Goal: Task Accomplishment & Management: Use online tool/utility

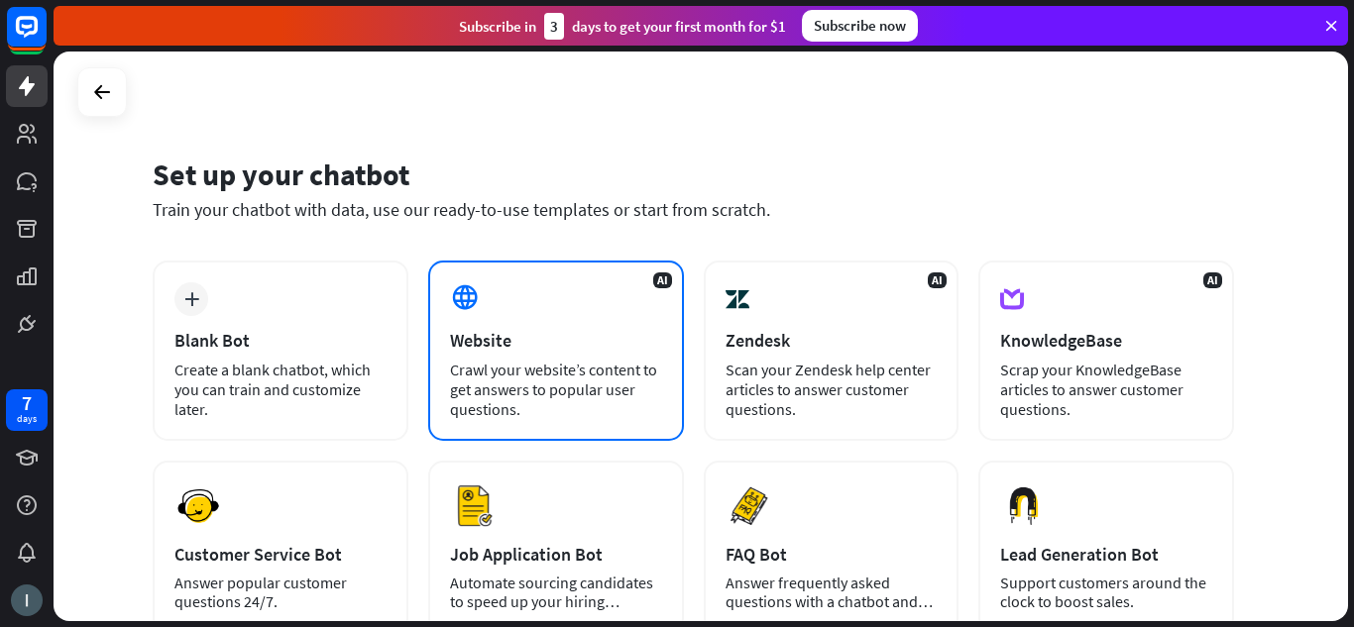
click at [563, 350] on div "Website" at bounding box center [556, 340] width 212 height 23
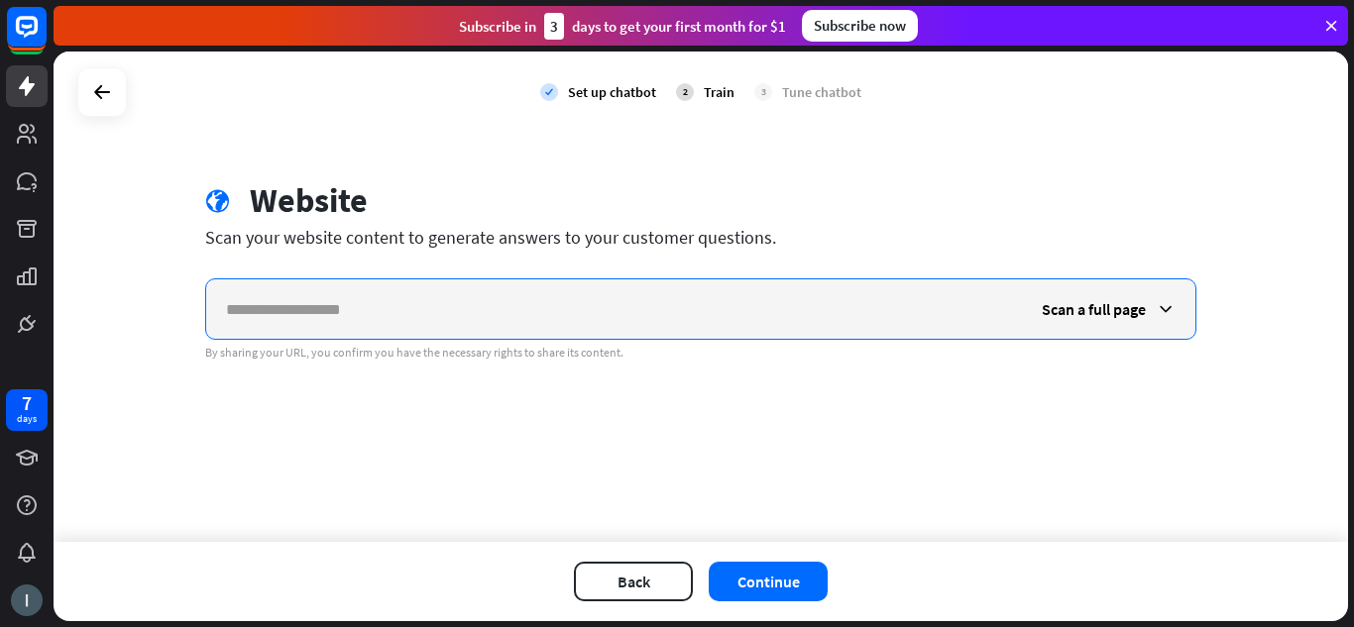
paste input "**********"
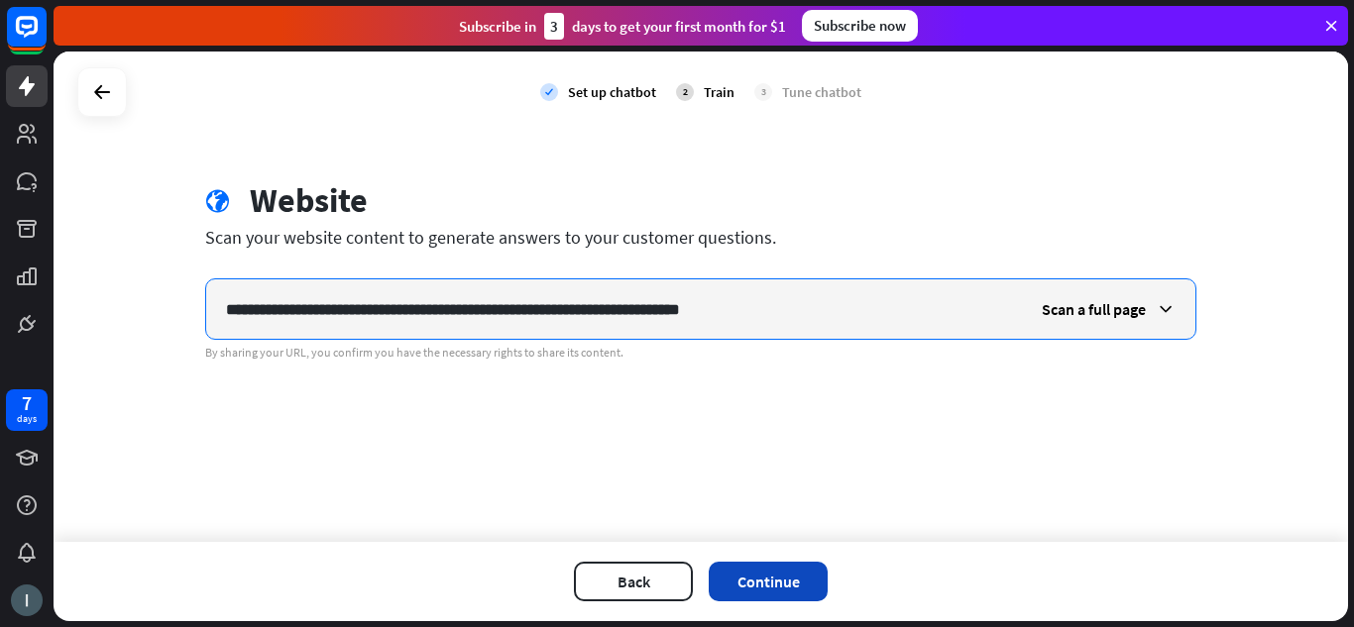
type input "**********"
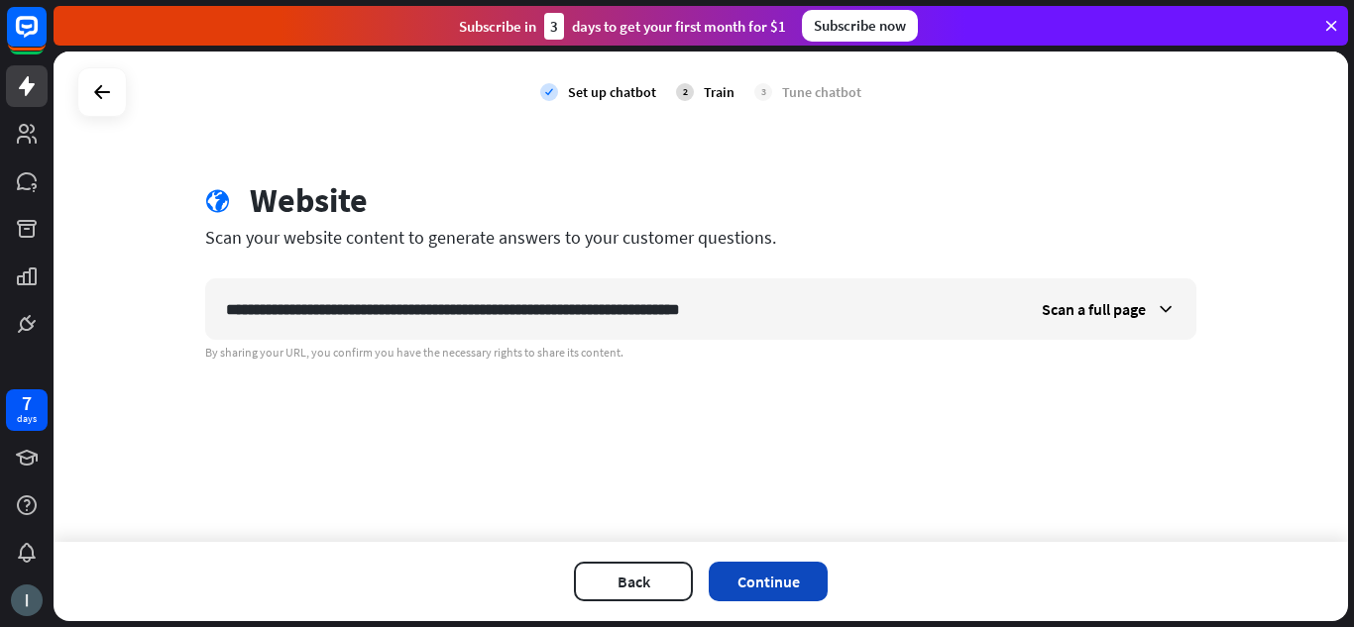
click at [735, 579] on button "Continue" at bounding box center [768, 582] width 119 height 40
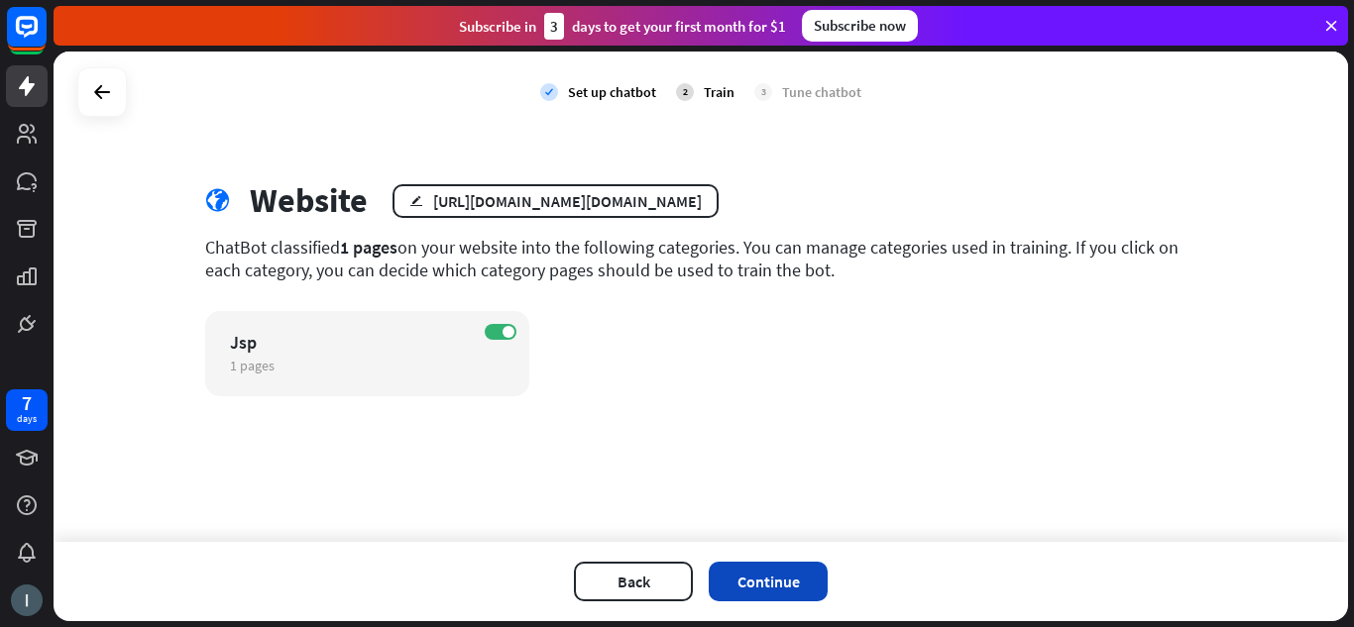
click at [750, 579] on button "Continue" at bounding box center [768, 582] width 119 height 40
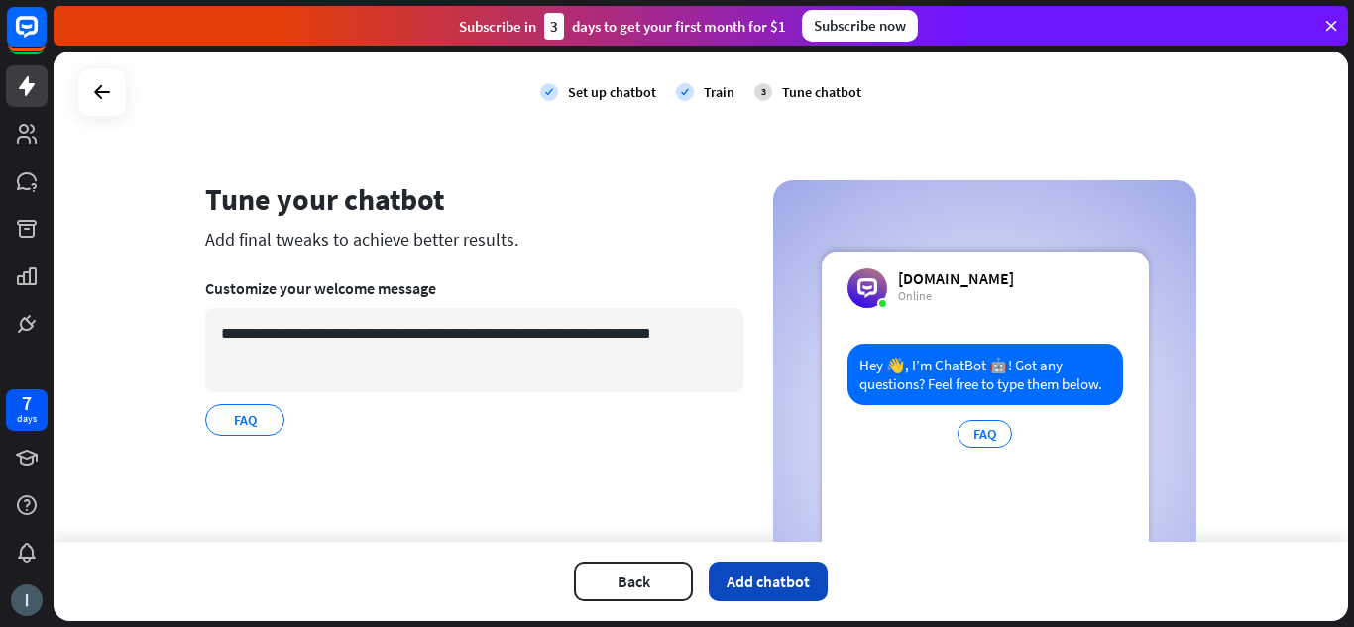
click at [784, 578] on button "Add chatbot" at bounding box center [768, 582] width 119 height 40
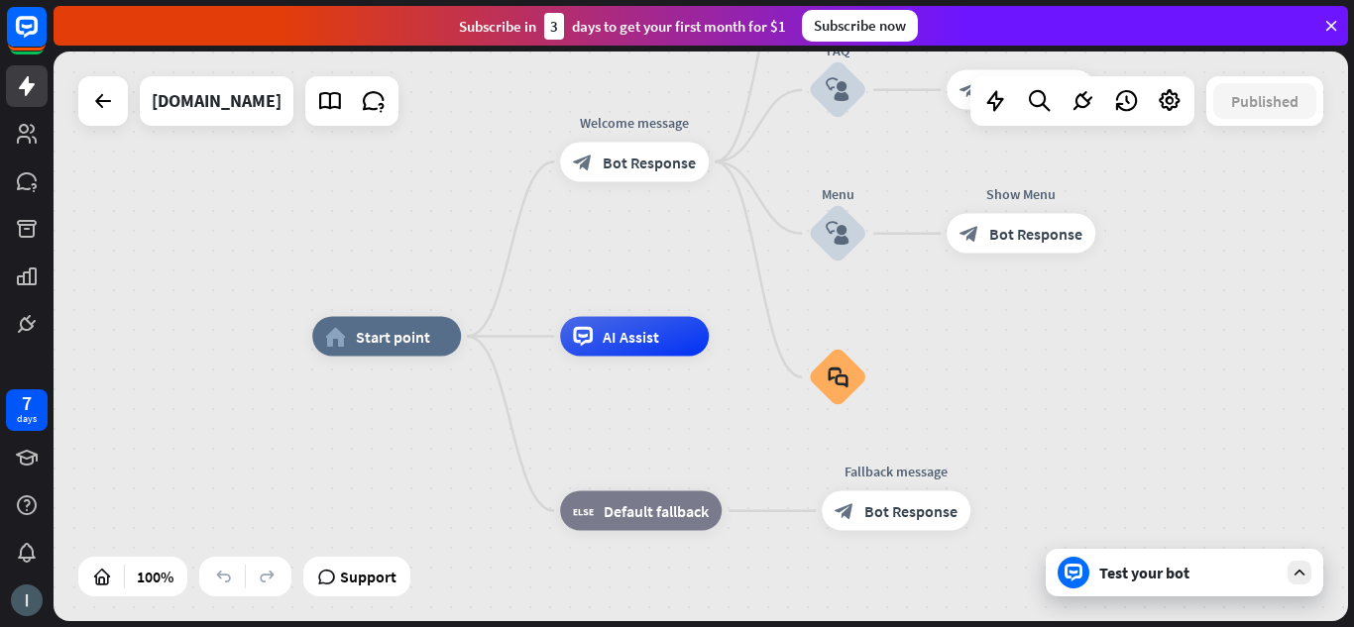
click at [1286, 576] on div "Test your bot" at bounding box center [1185, 573] width 278 height 48
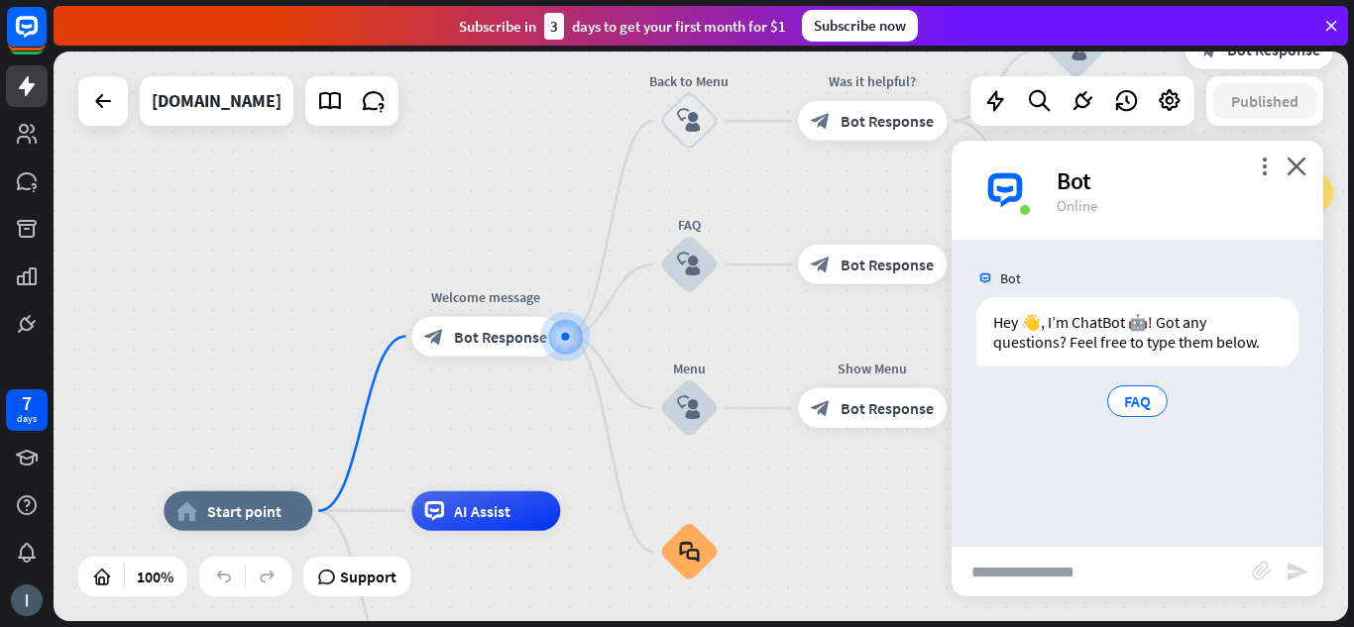
click at [878, 470] on div "home_2 Start point Welcome message block_bot_response Bot Response Back to Menu…" at bounding box center [701, 337] width 1294 height 570
click at [30, 591] on img at bounding box center [27, 601] width 32 height 32
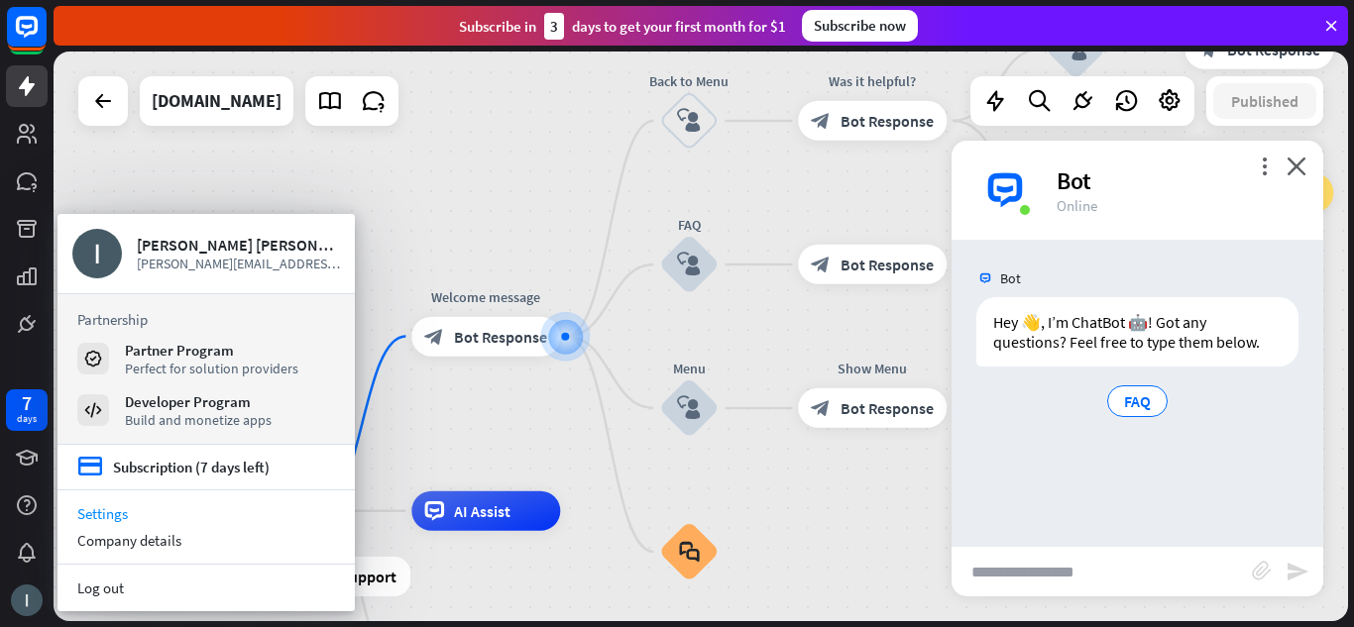
click at [108, 506] on link "Settings" at bounding box center [205, 514] width 297 height 27
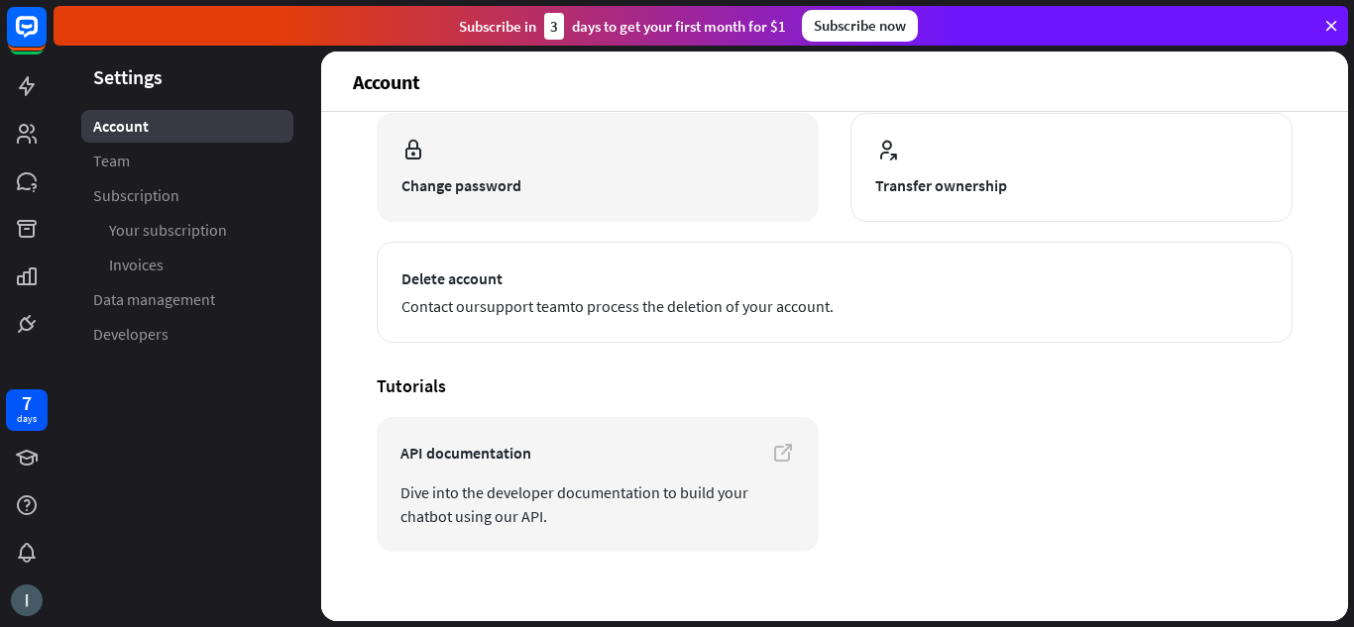
scroll to position [252, 0]
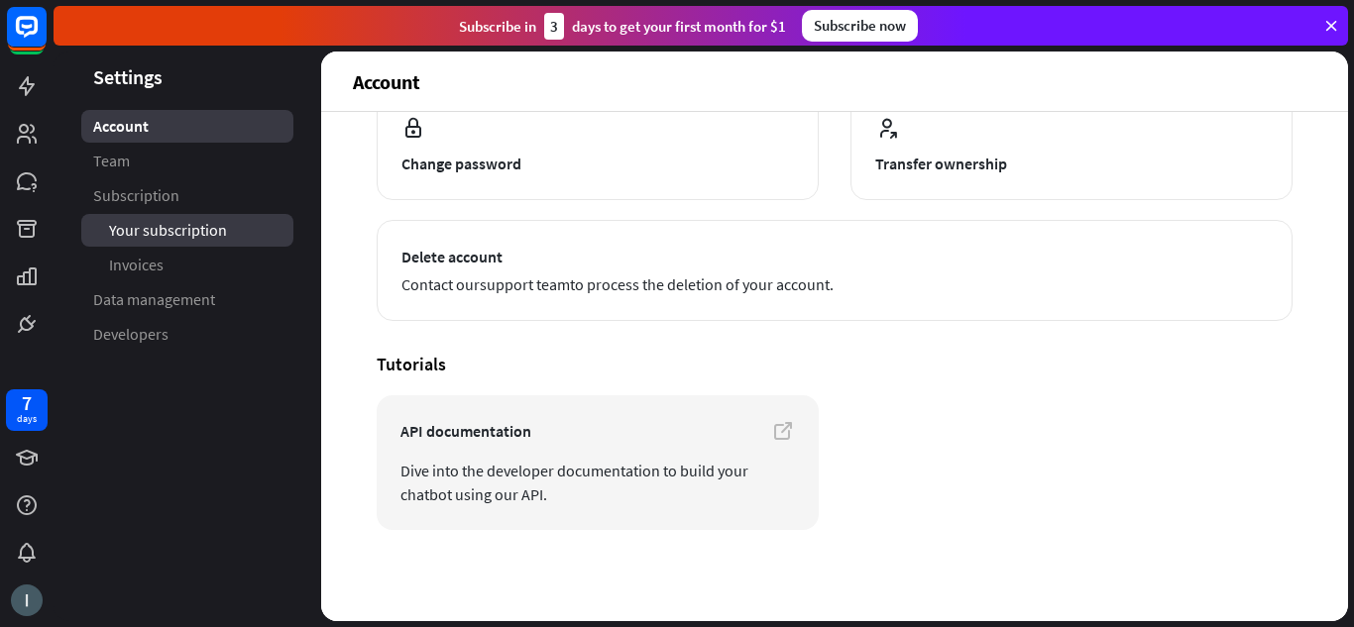
click at [163, 227] on span "Your subscription" at bounding box center [168, 230] width 118 height 21
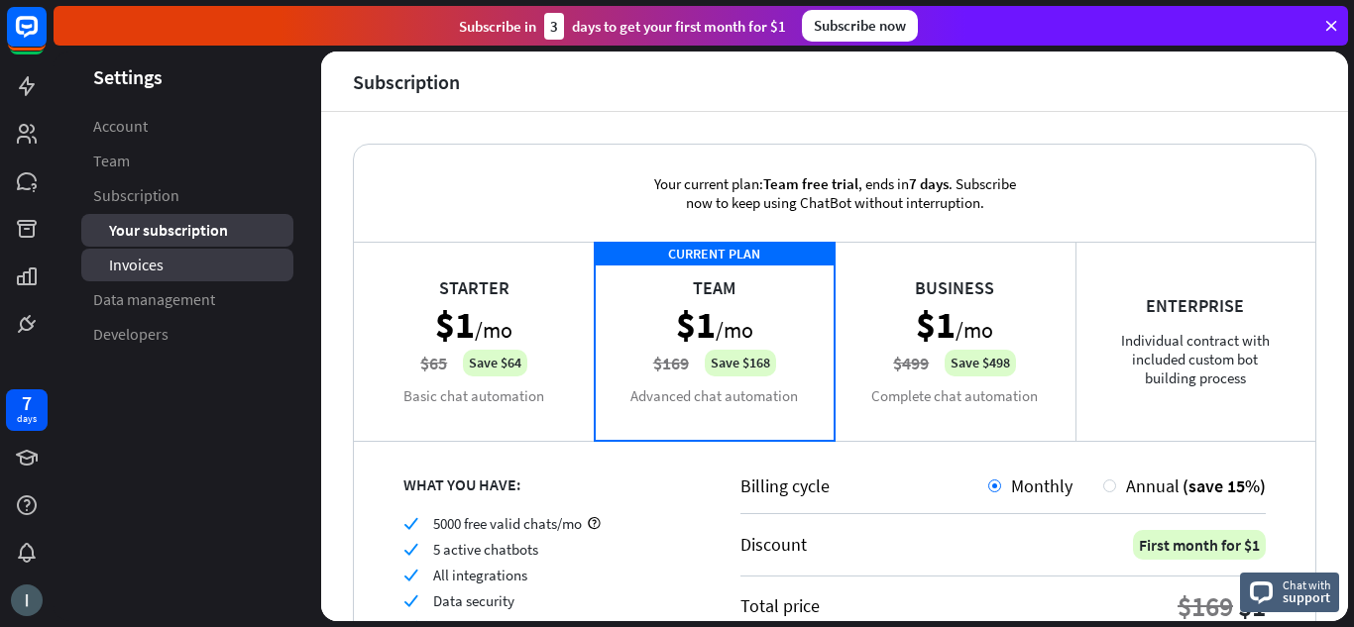
click at [165, 276] on link "Invoices" at bounding box center [187, 265] width 212 height 33
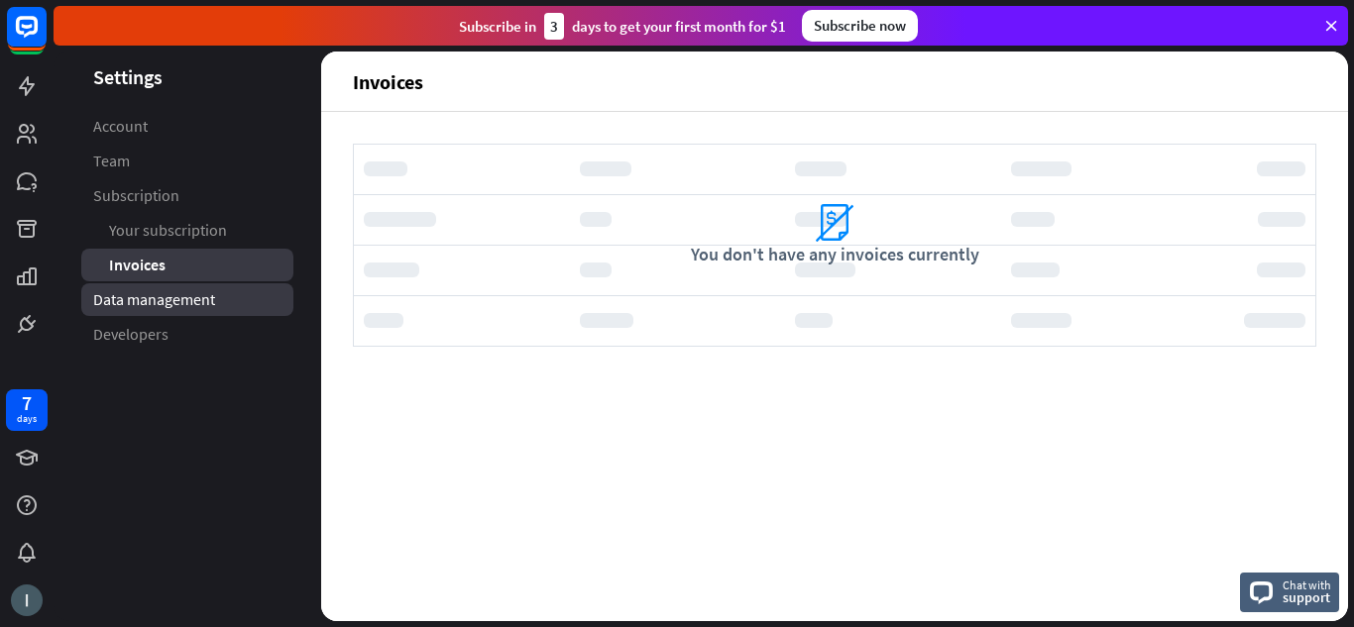
click at [167, 298] on span "Data management" at bounding box center [154, 299] width 122 height 21
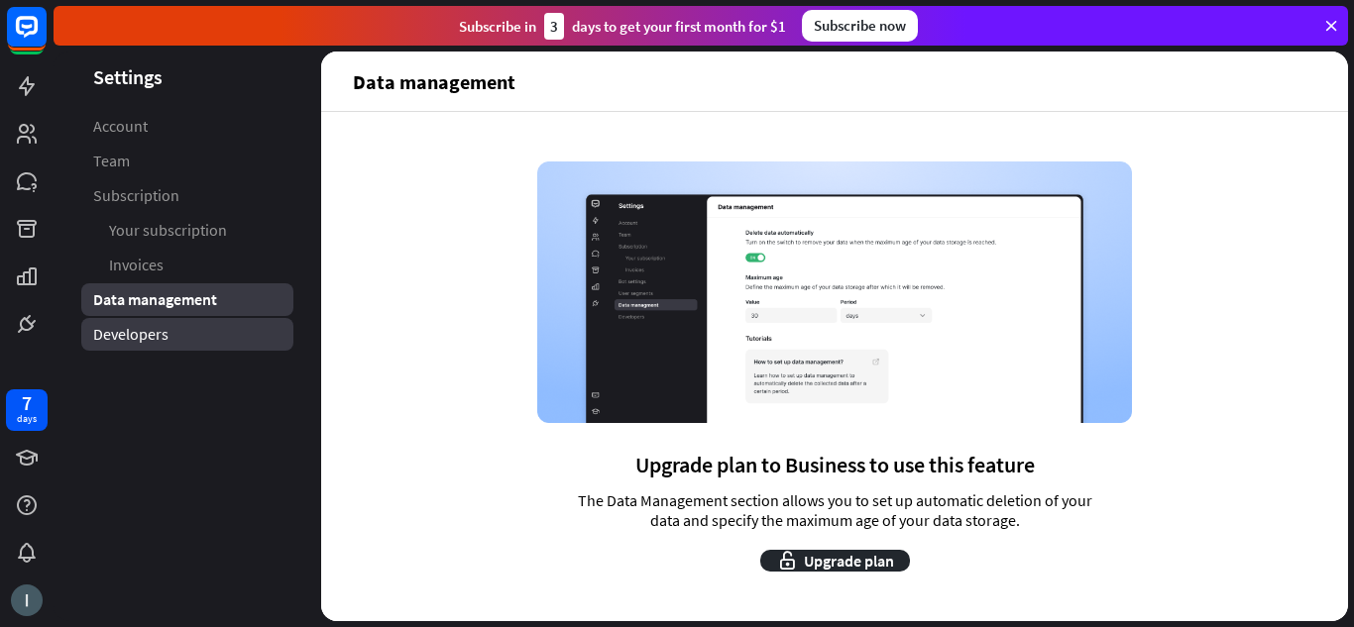
click at [159, 327] on span "Developers" at bounding box center [130, 334] width 75 height 21
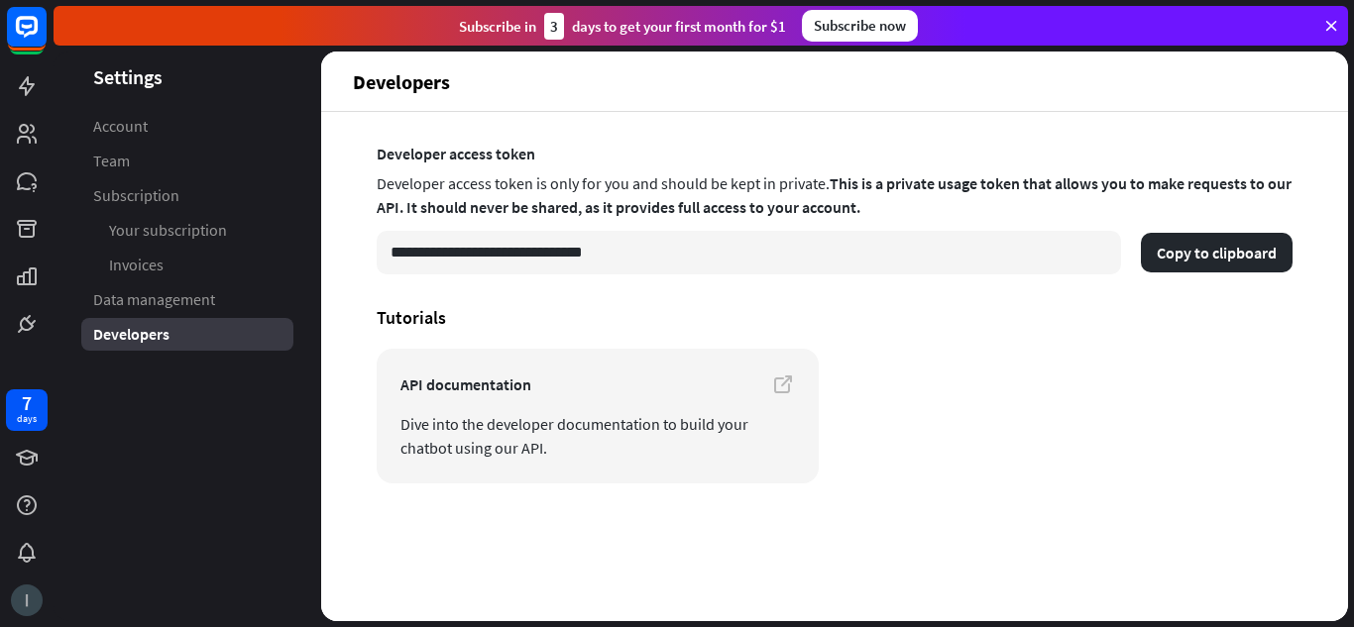
click at [28, 595] on img at bounding box center [27, 601] width 32 height 32
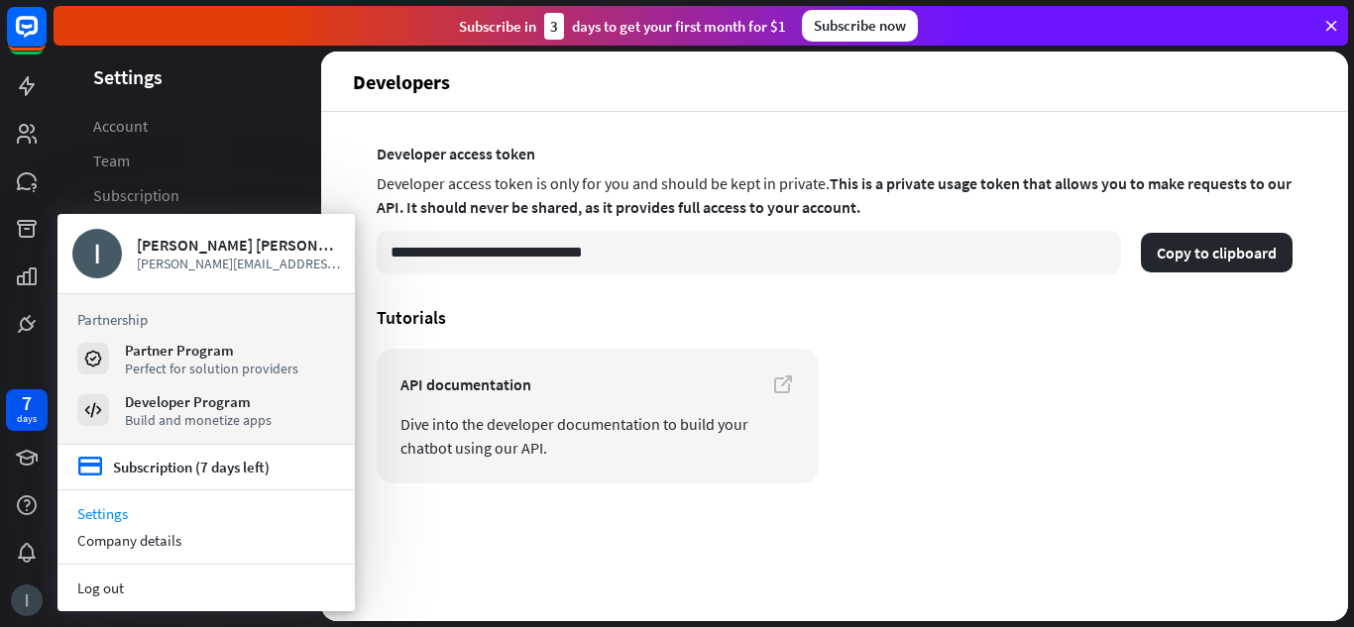
click at [28, 596] on img at bounding box center [27, 601] width 32 height 32
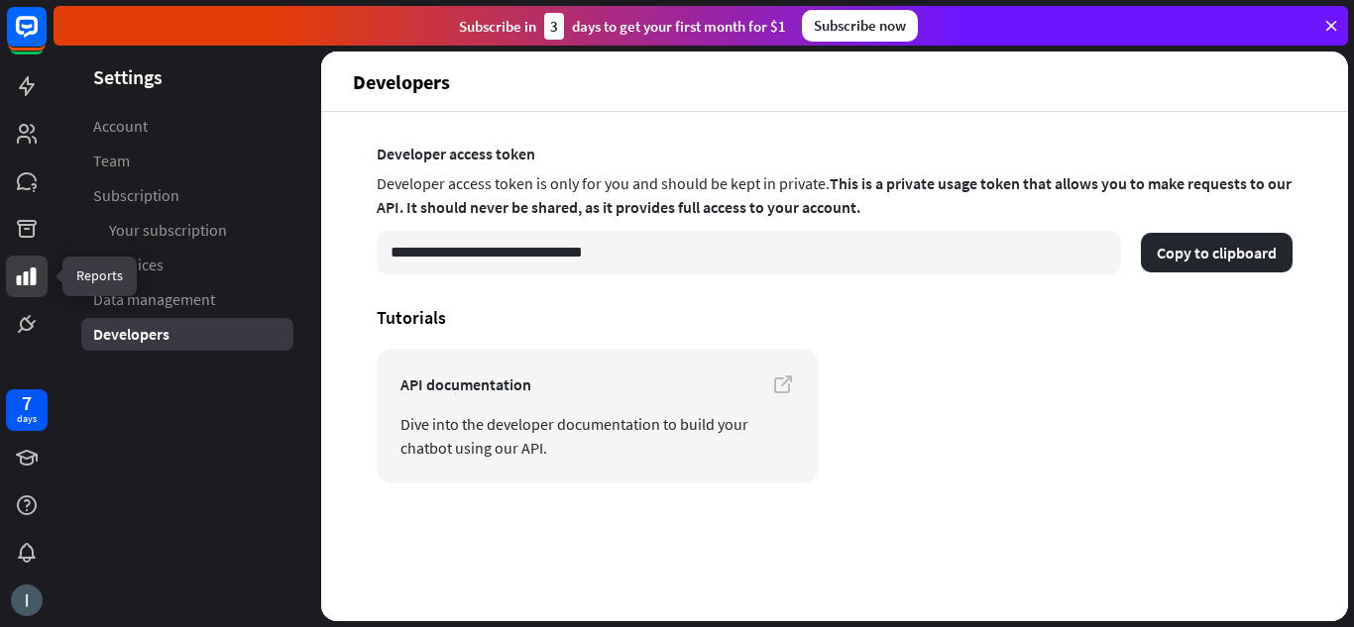
click at [37, 277] on icon at bounding box center [27, 277] width 24 height 24
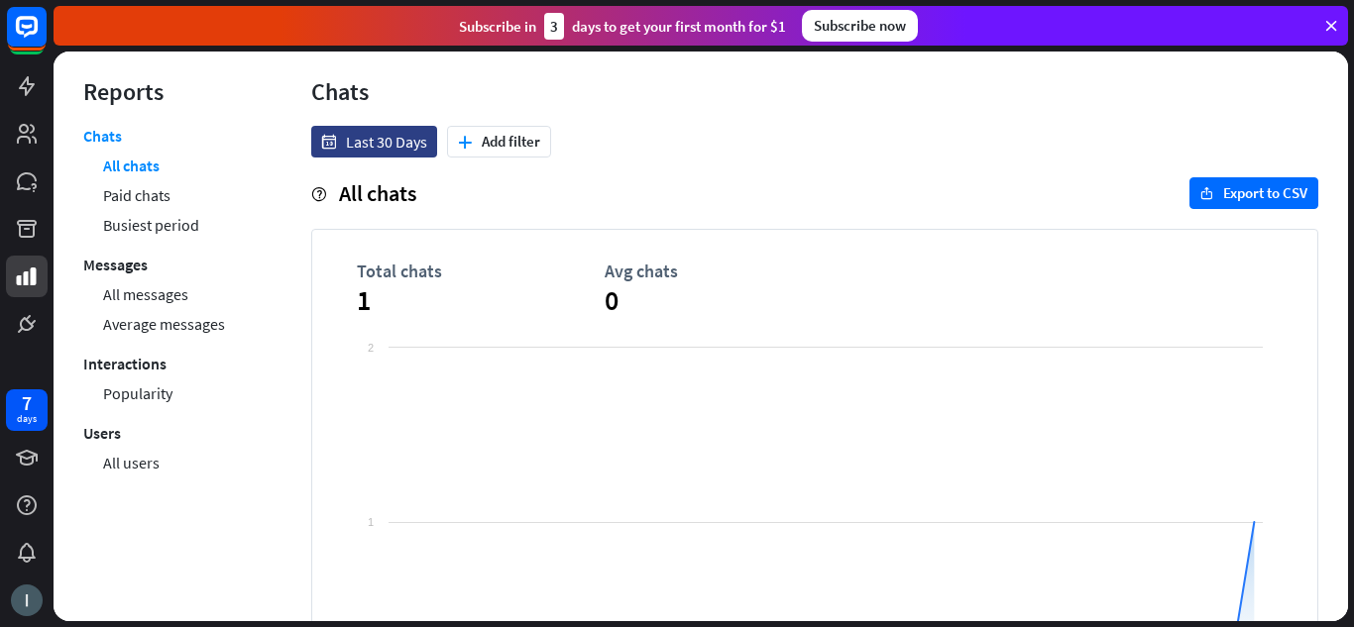
click at [22, 61] on div at bounding box center [27, 172] width 54 height 345
click at [22, 30] on rect at bounding box center [27, 27] width 44 height 44
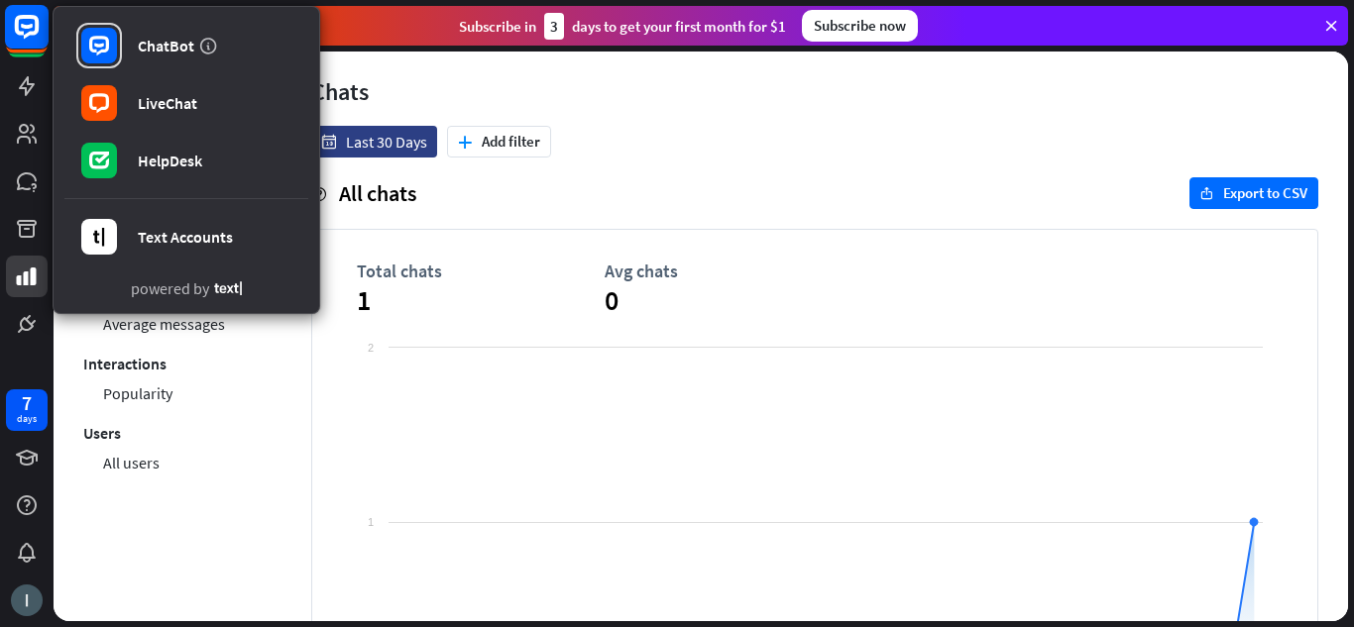
click at [21, 37] on rect at bounding box center [27, 27] width 44 height 44
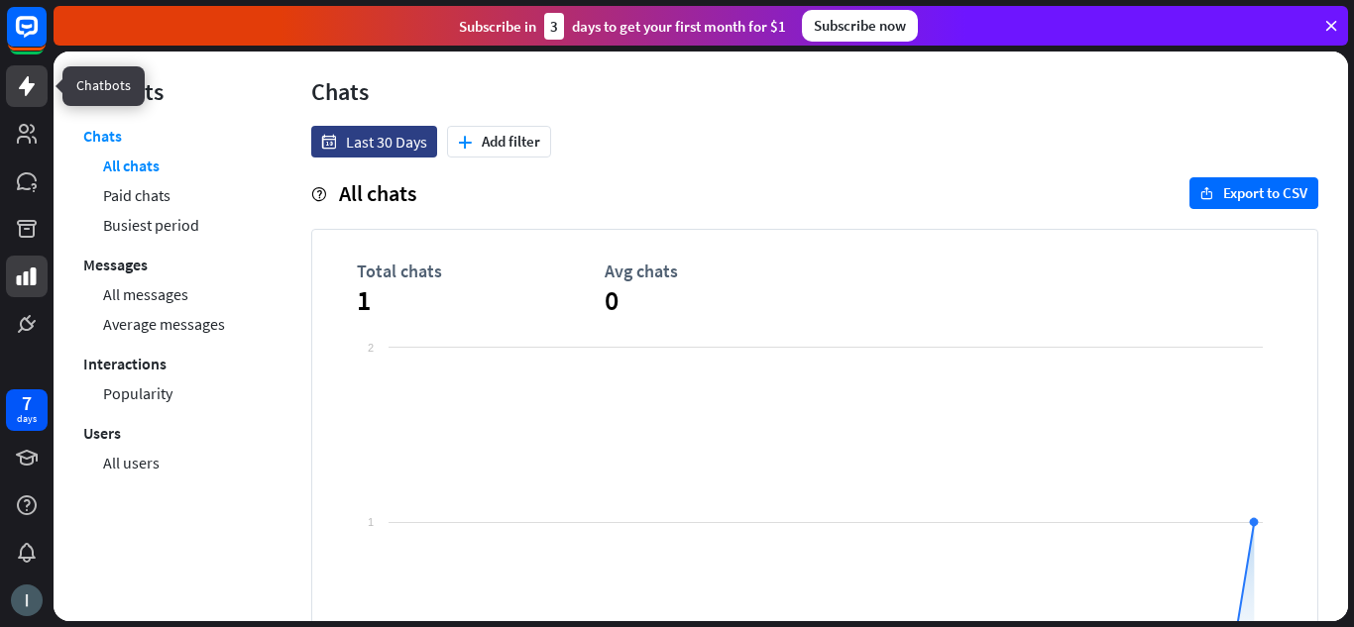
click at [21, 87] on icon at bounding box center [27, 86] width 16 height 20
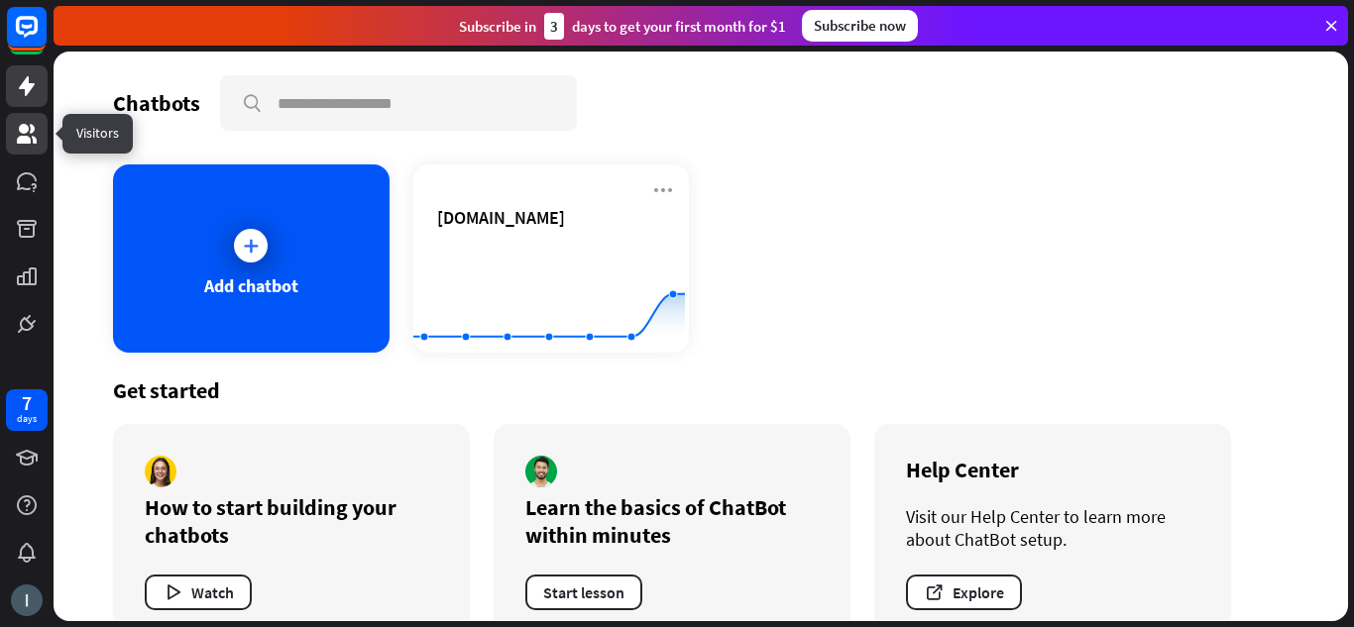
click at [19, 144] on icon at bounding box center [27, 134] width 24 height 24
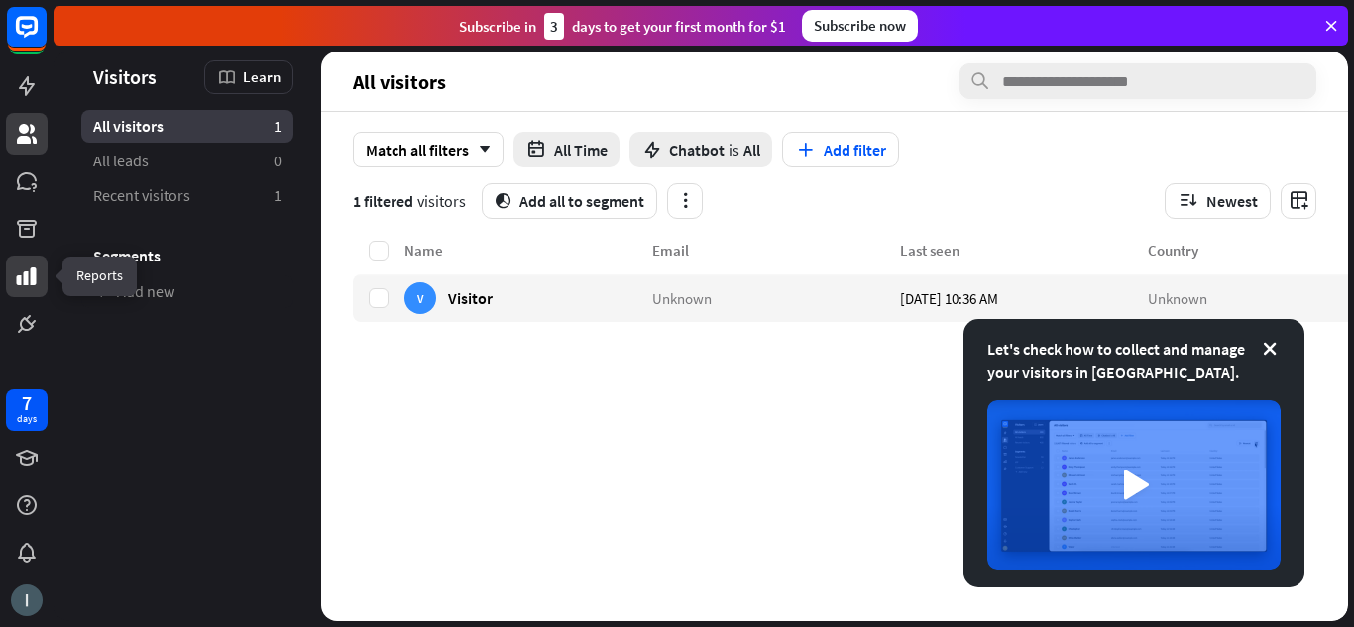
click at [36, 274] on icon at bounding box center [27, 277] width 20 height 18
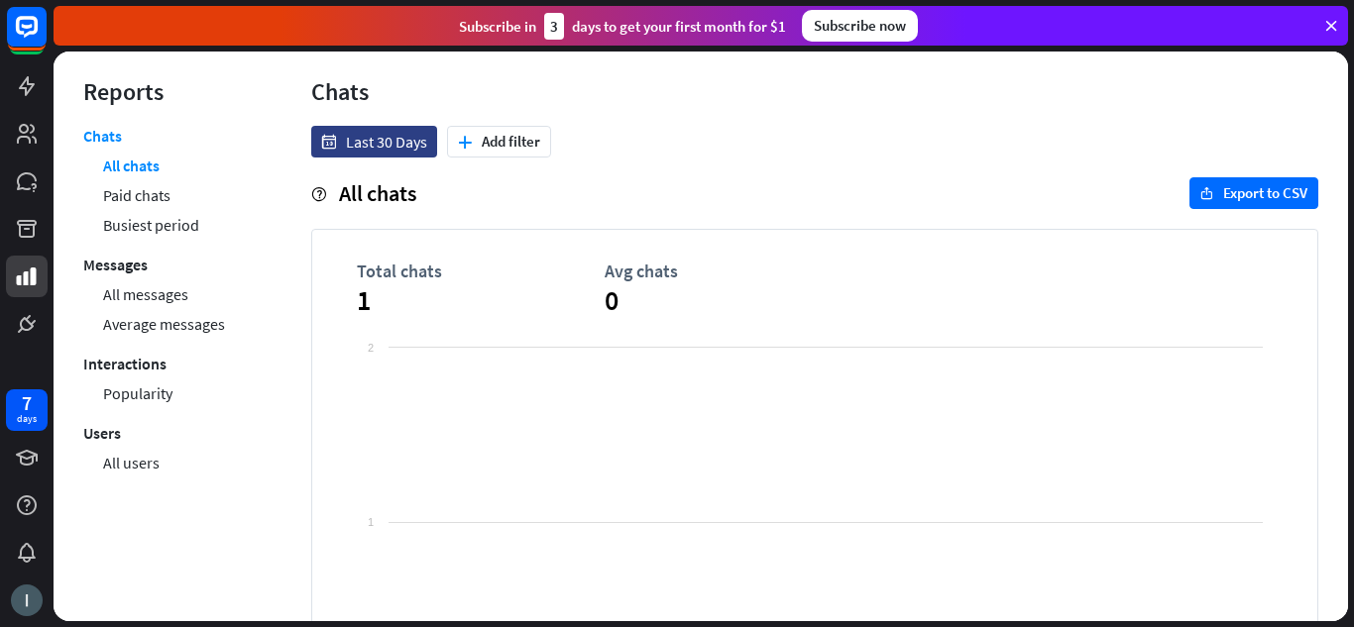
click at [36, 299] on div at bounding box center [27, 172] width 54 height 345
click at [32, 316] on icon at bounding box center [27, 324] width 24 height 24
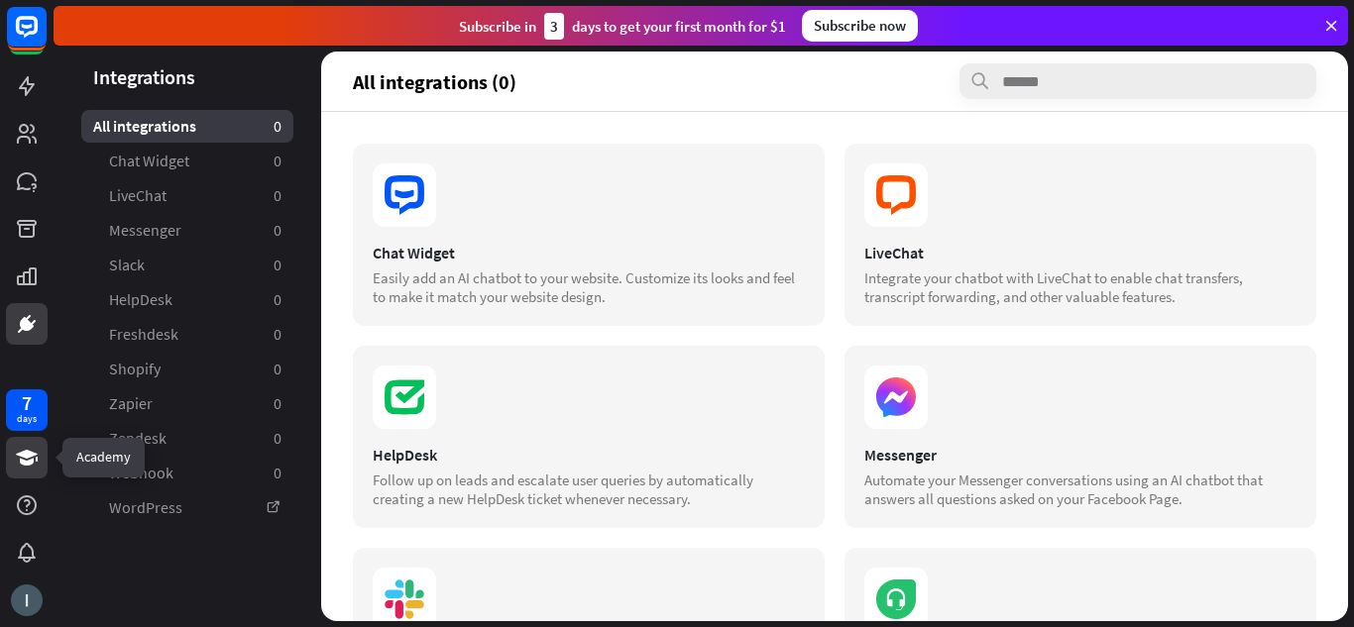
click at [37, 445] on link at bounding box center [27, 458] width 42 height 42
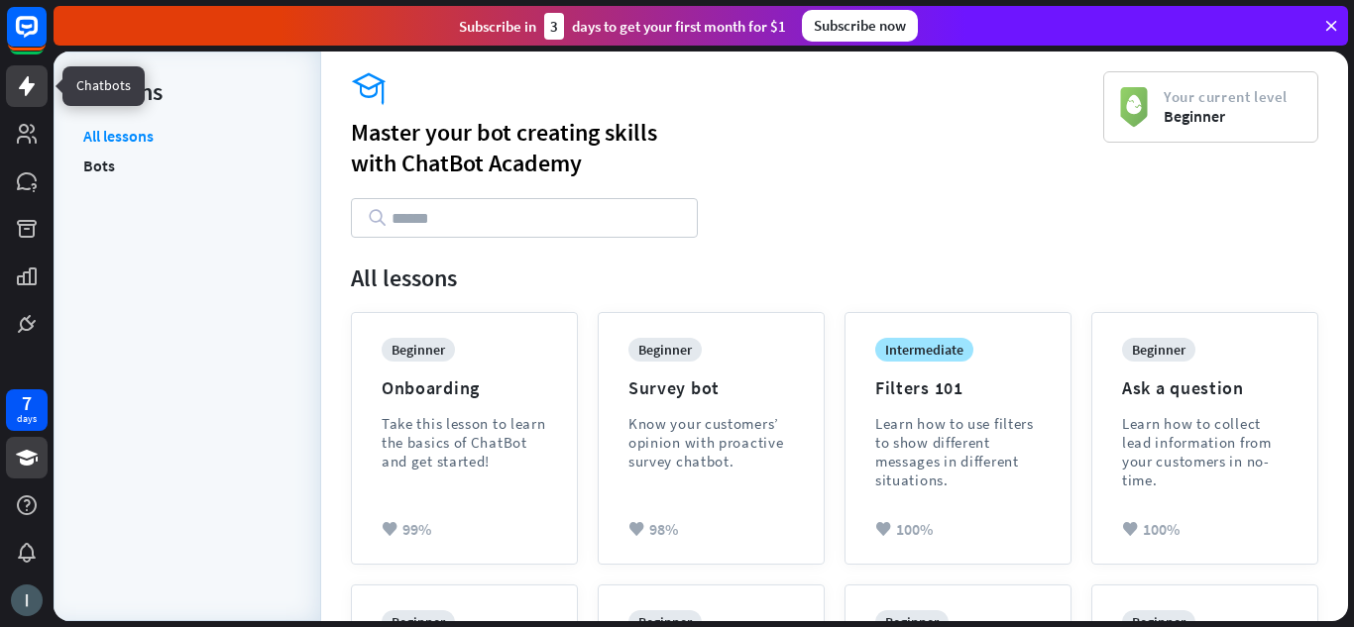
click at [33, 83] on icon at bounding box center [27, 86] width 24 height 24
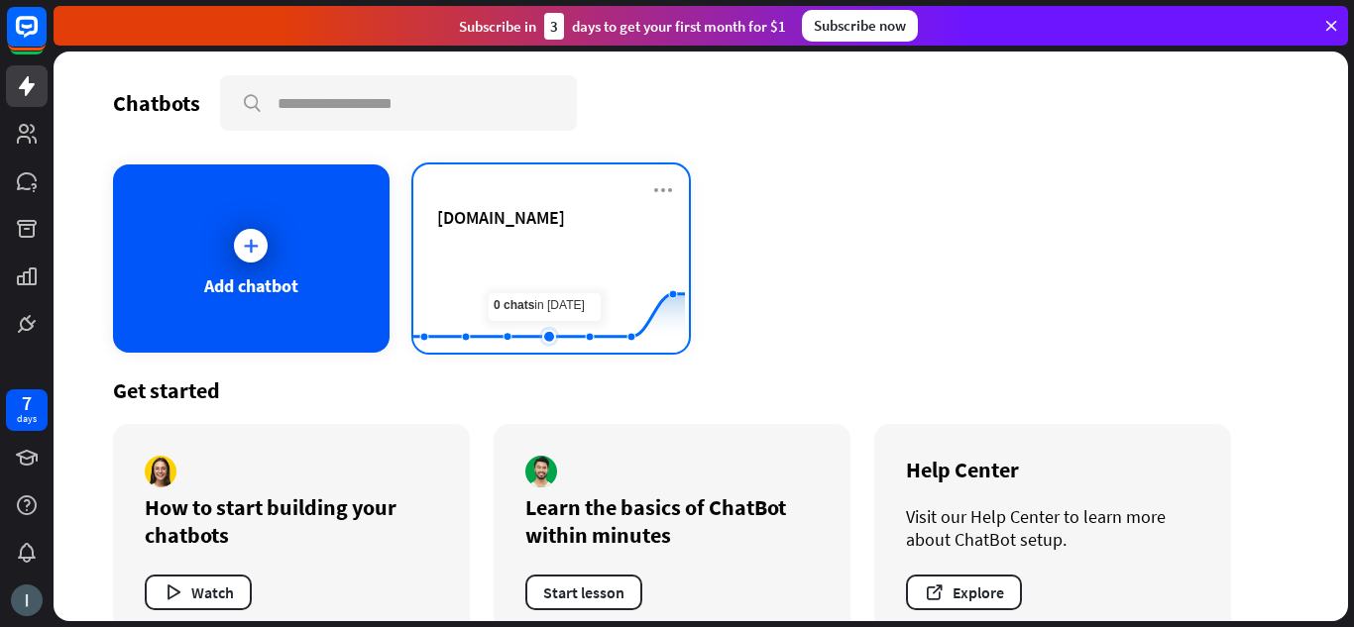
click at [549, 270] on rect at bounding box center [549, 304] width 272 height 124
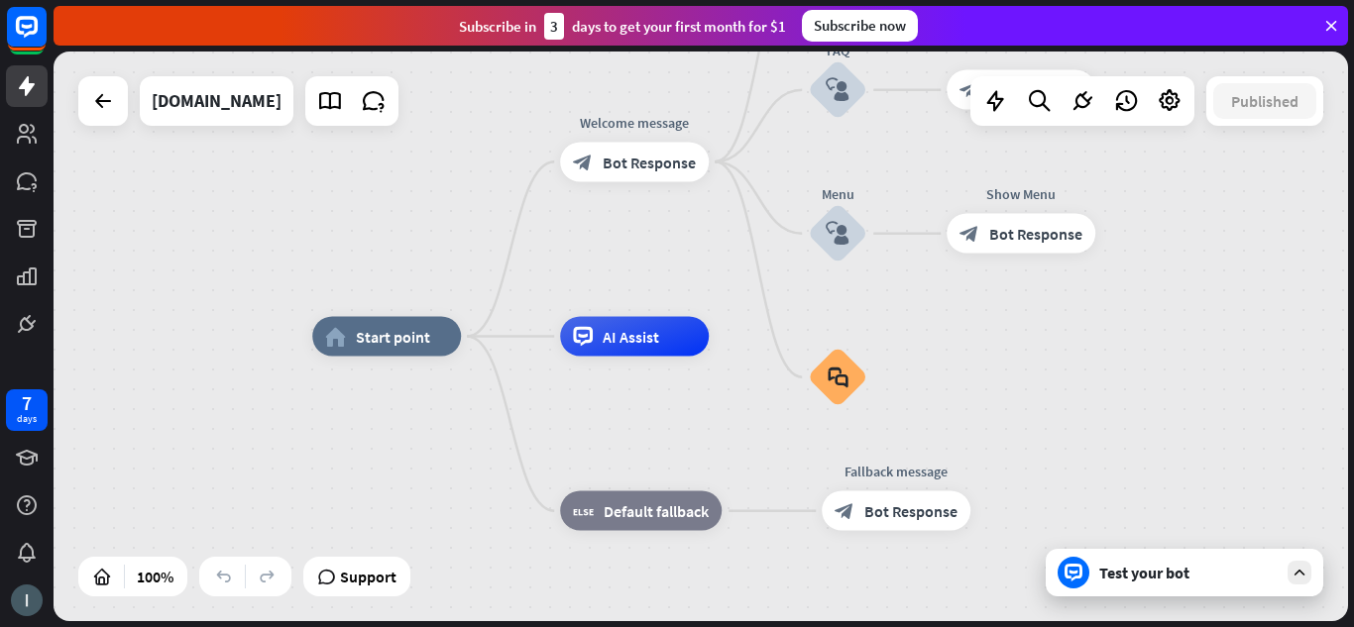
click at [1298, 418] on div "home_2 Start point Welcome message block_bot_response Bot Response Back to Menu…" at bounding box center [959, 622] width 1294 height 570
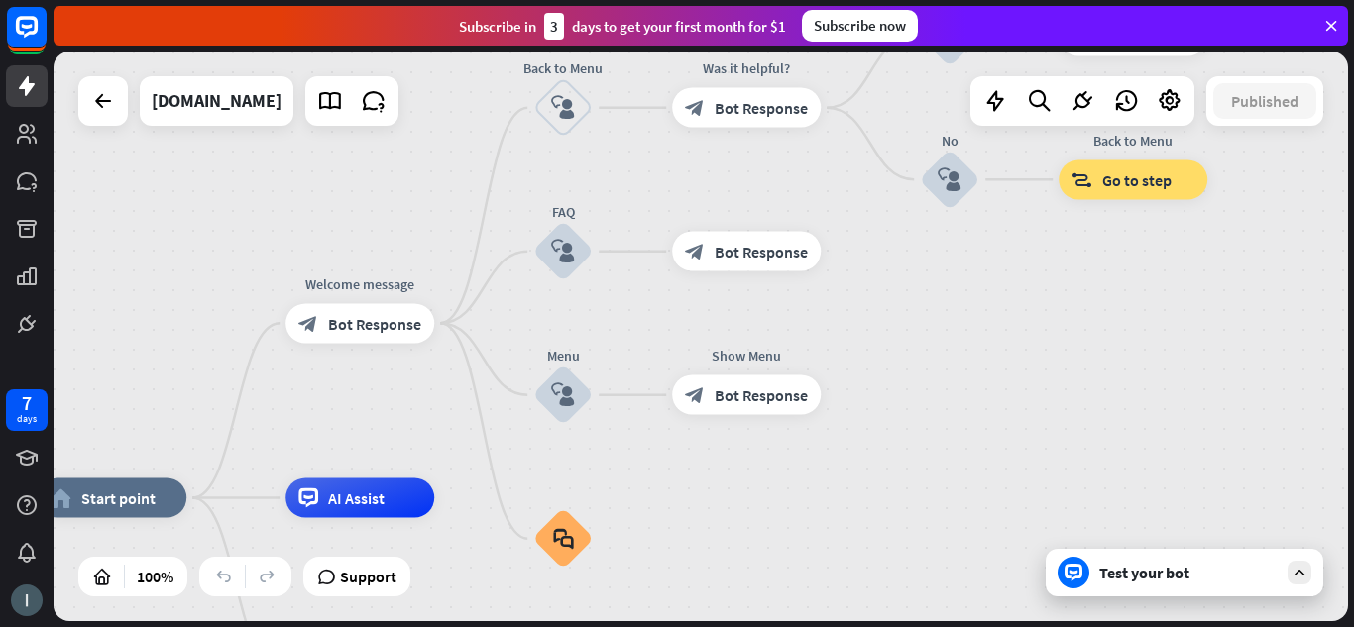
drag, startPoint x: 990, startPoint y: 325, endPoint x: 716, endPoint y: 487, distance: 318.6
click at [716, 487] on div "home_2 Start point Welcome message block_bot_response Bot Response Back to Menu…" at bounding box center [701, 337] width 1294 height 570
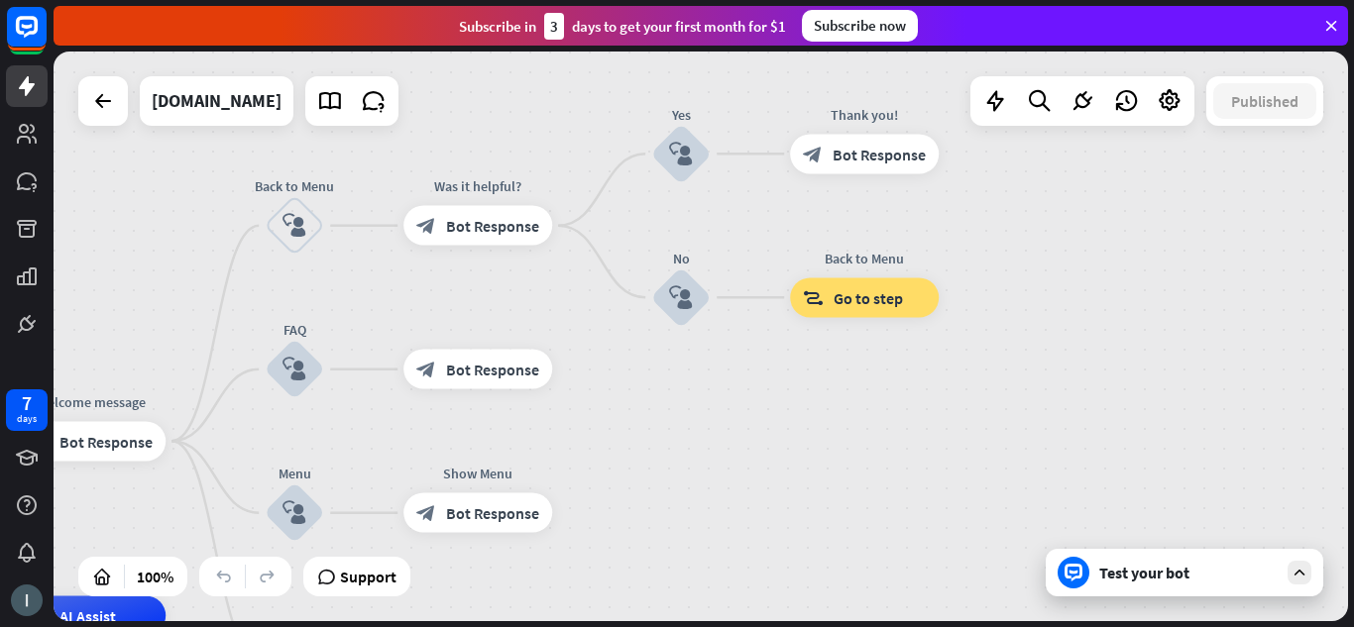
drag, startPoint x: 959, startPoint y: 351, endPoint x: 685, endPoint y: 469, distance: 298.8
click at [685, 469] on div "home_2 Start point Welcome message block_bot_response Bot Response Back to Menu…" at bounding box center [701, 337] width 1294 height 570
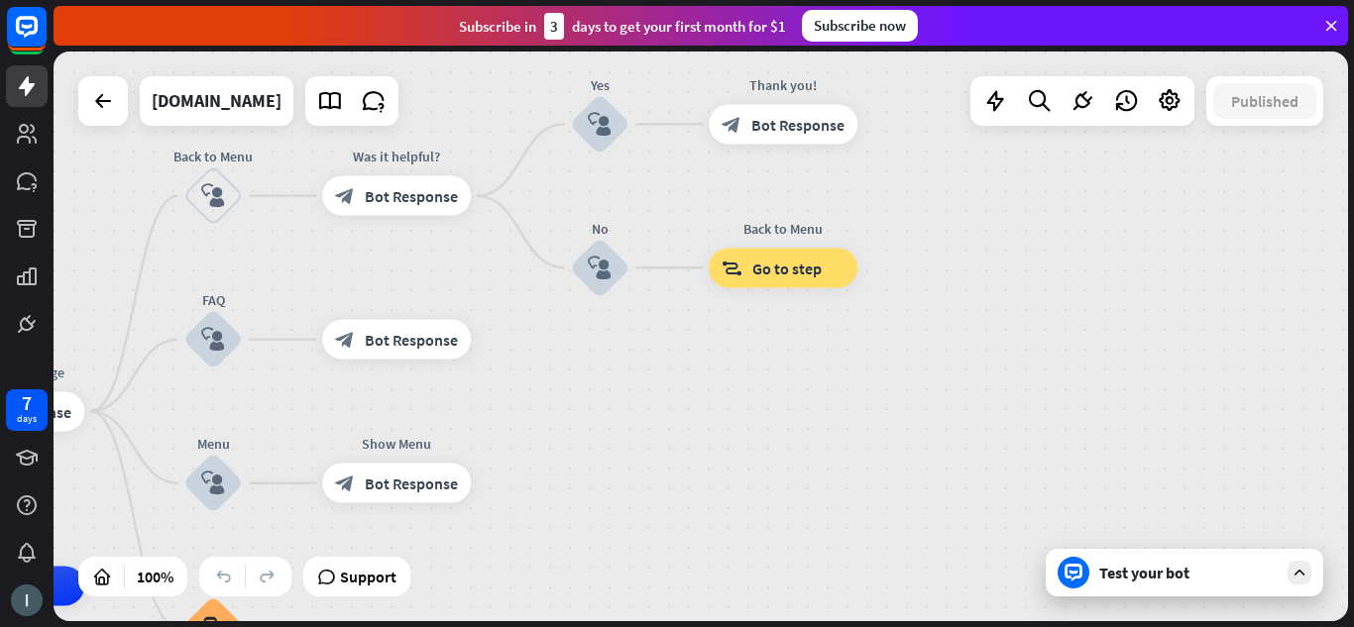
drag, startPoint x: 823, startPoint y: 449, endPoint x: 700, endPoint y: 403, distance: 131.1
click at [700, 403] on div "home_2 Start point Welcome message block_bot_response Bot Response Back to Menu…" at bounding box center [701, 337] width 1294 height 570
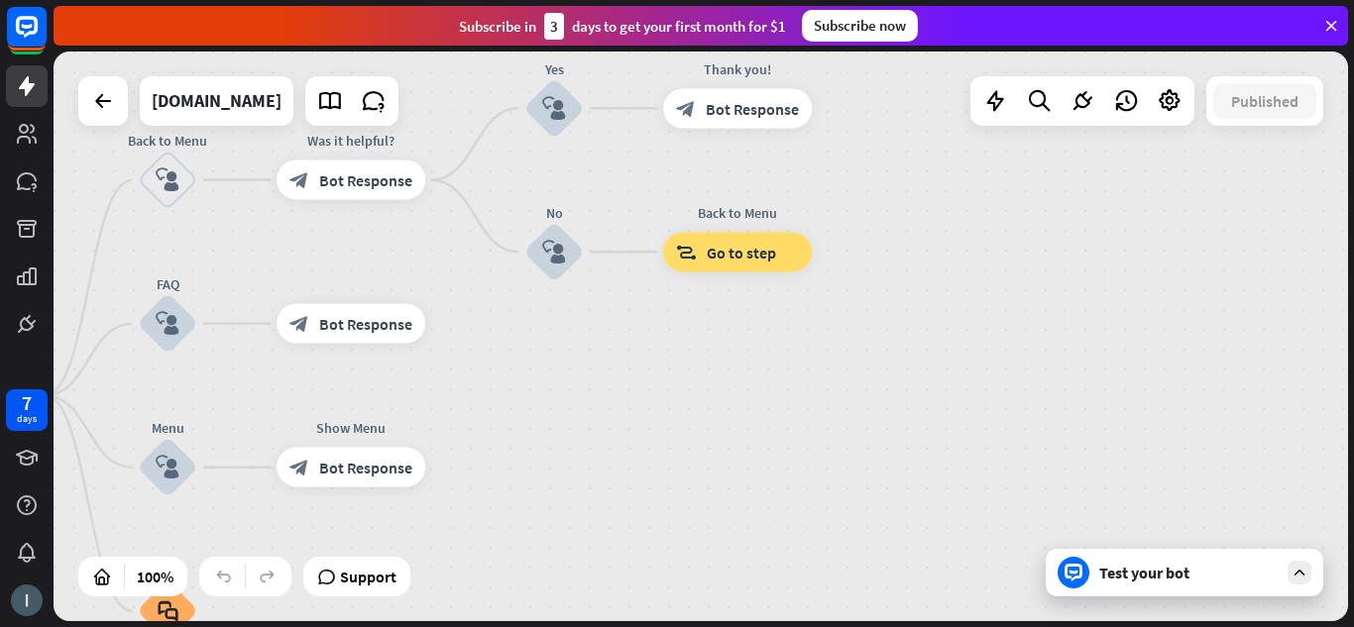
click at [1127, 568] on div "Test your bot" at bounding box center [1188, 573] width 178 height 20
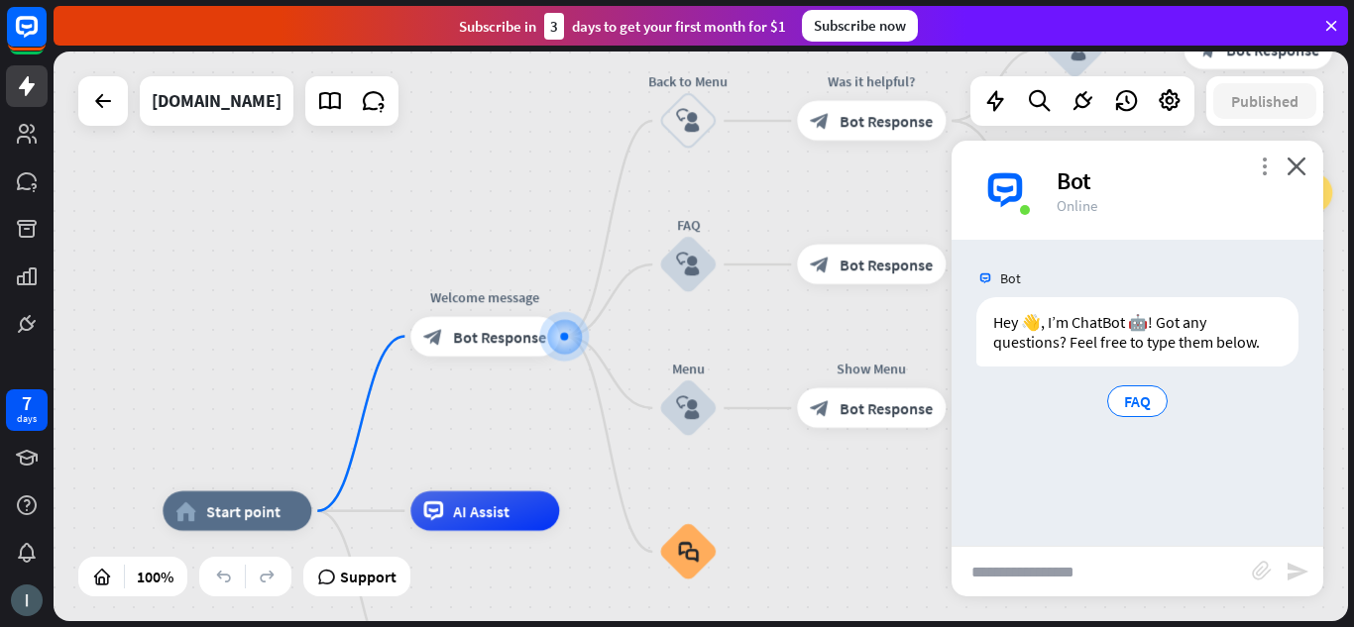
click at [1265, 167] on icon "more_vert" at bounding box center [1264, 166] width 19 height 19
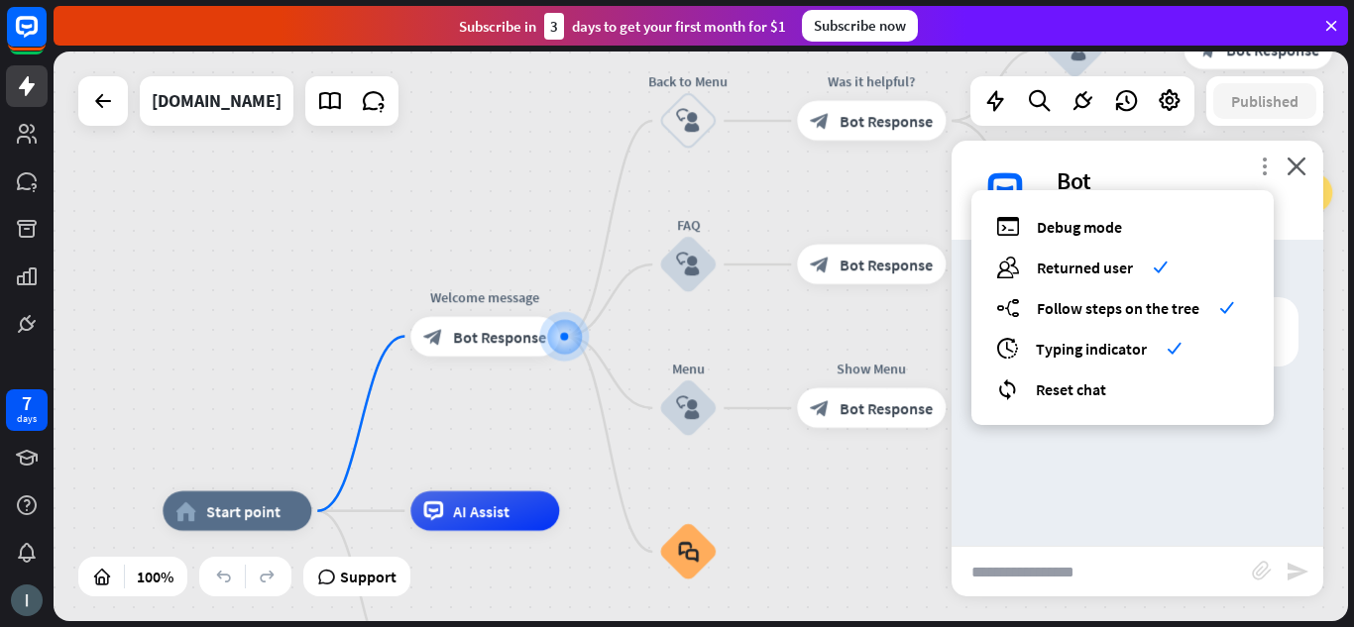
click at [1264, 166] on icon "more_vert" at bounding box center [1264, 166] width 19 height 19
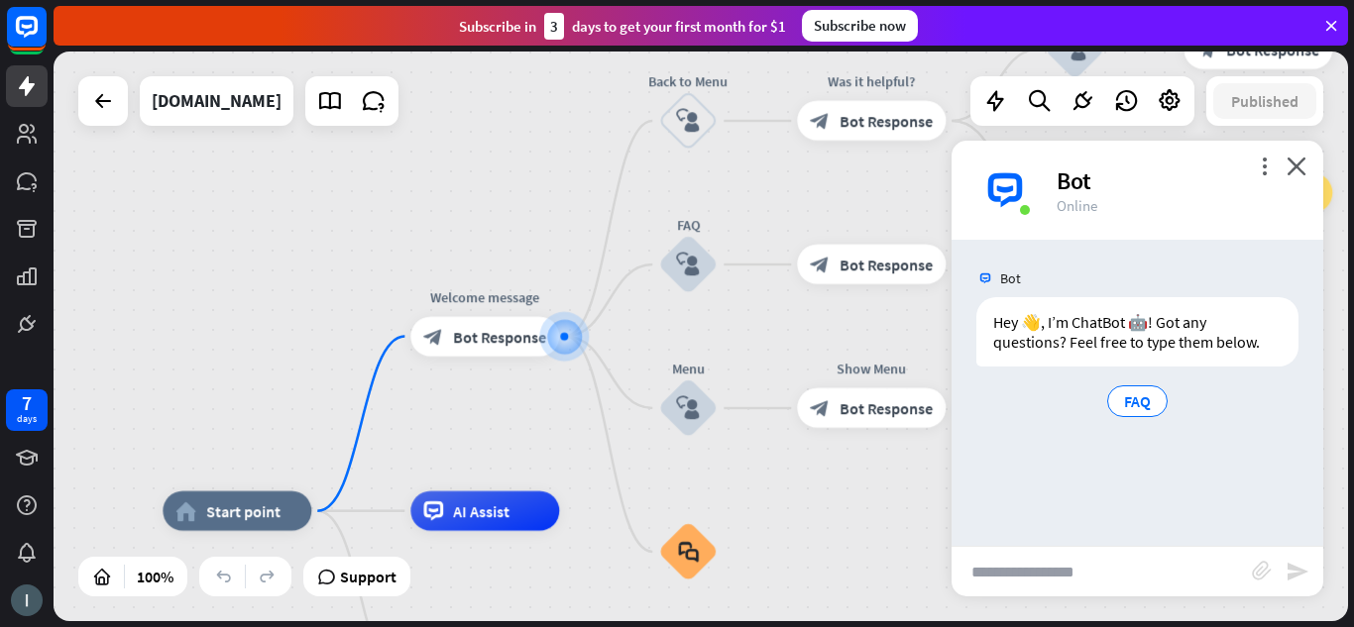
click at [1082, 571] on input "text" at bounding box center [1101, 572] width 300 height 50
type input "**********"
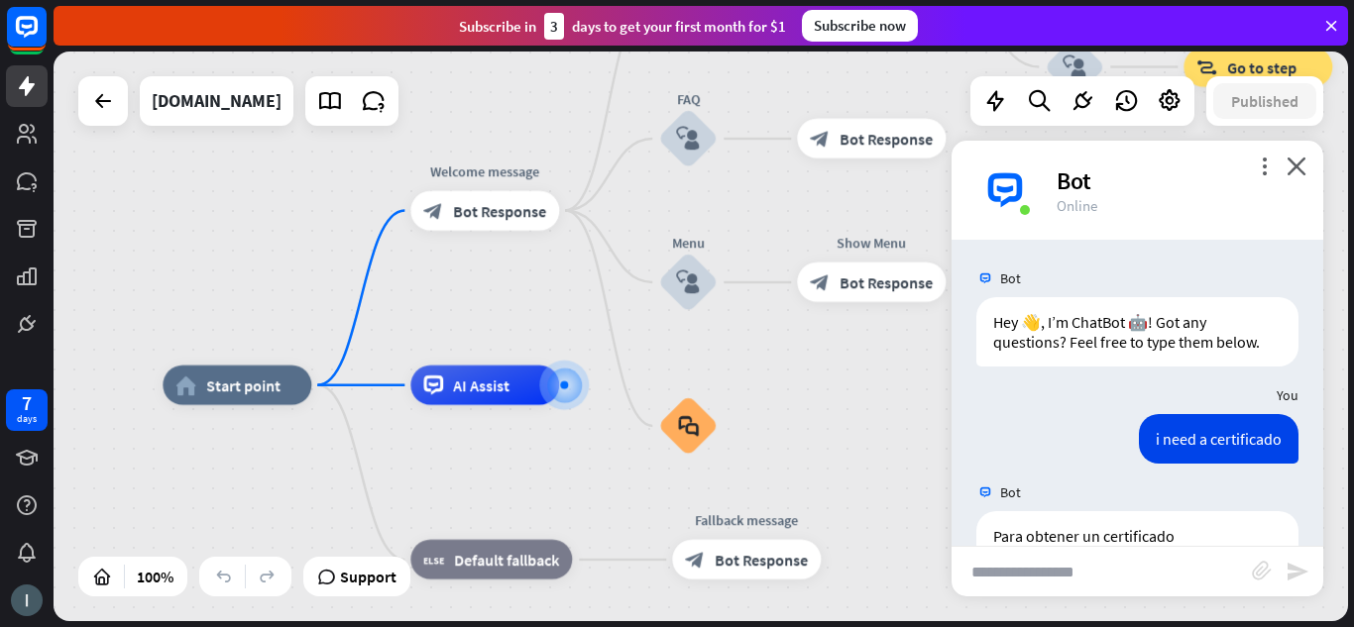
scroll to position [263, 0]
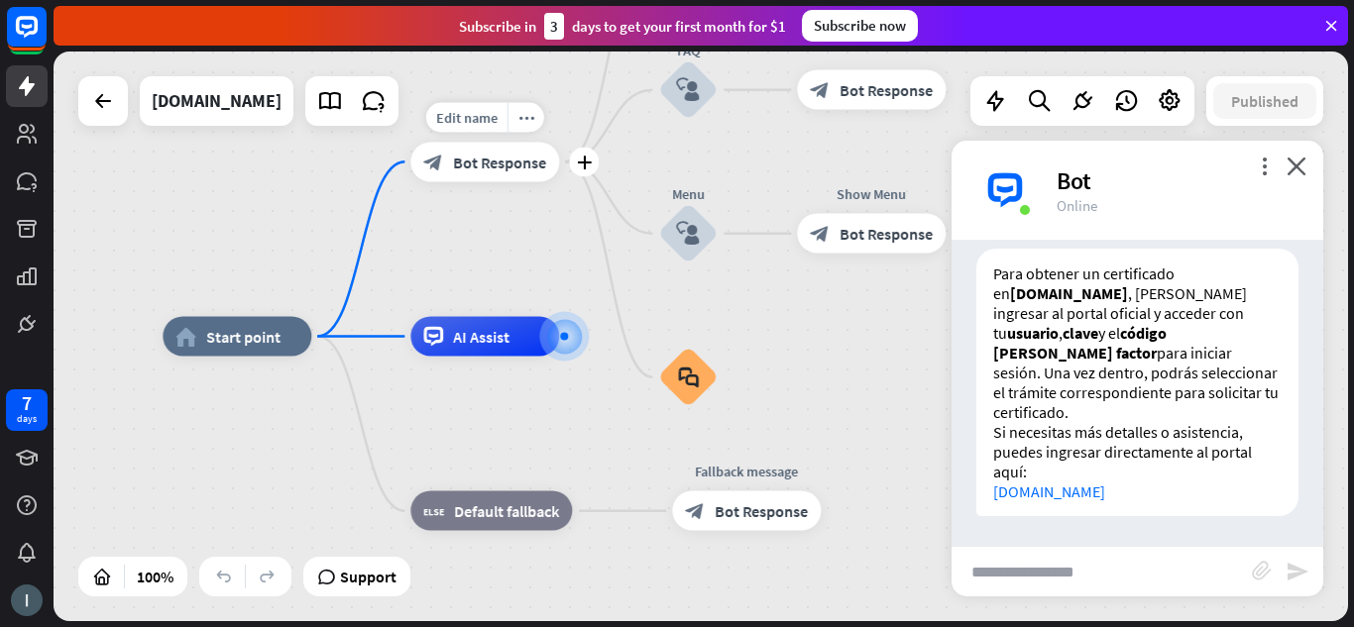
click at [502, 168] on span "Bot Response" at bounding box center [499, 162] width 93 height 20
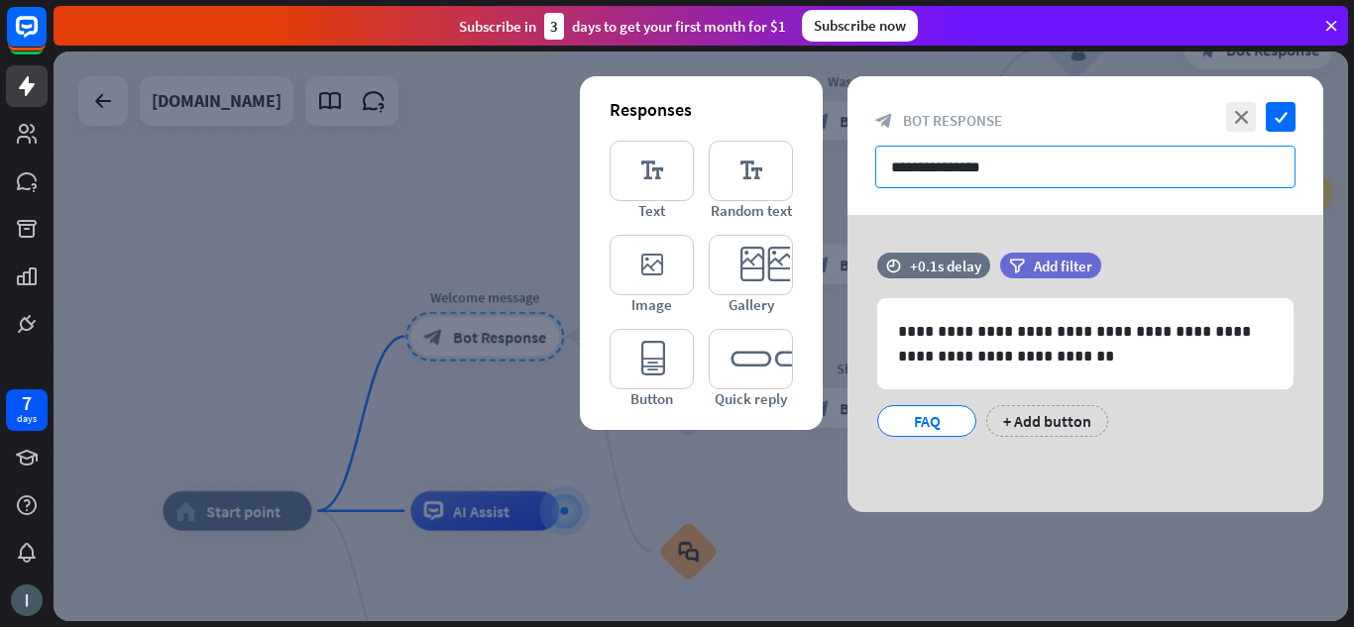
click at [1129, 179] on input "**********" at bounding box center [1085, 167] width 420 height 43
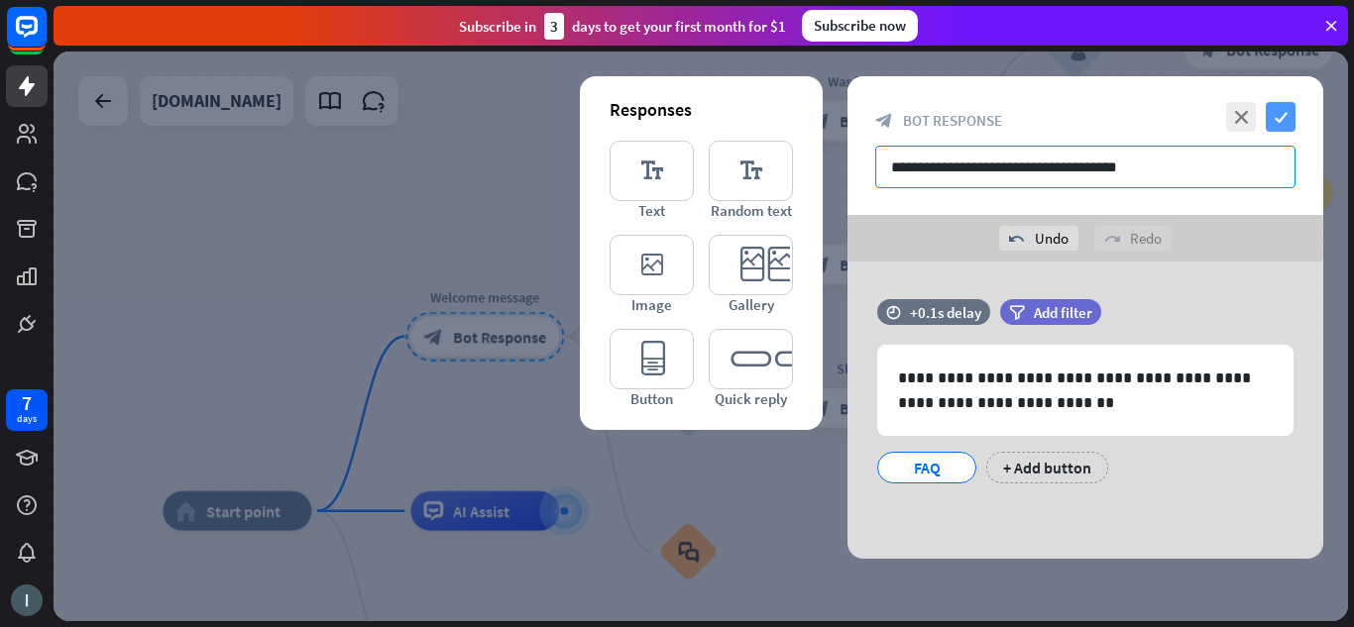
type input "**********"
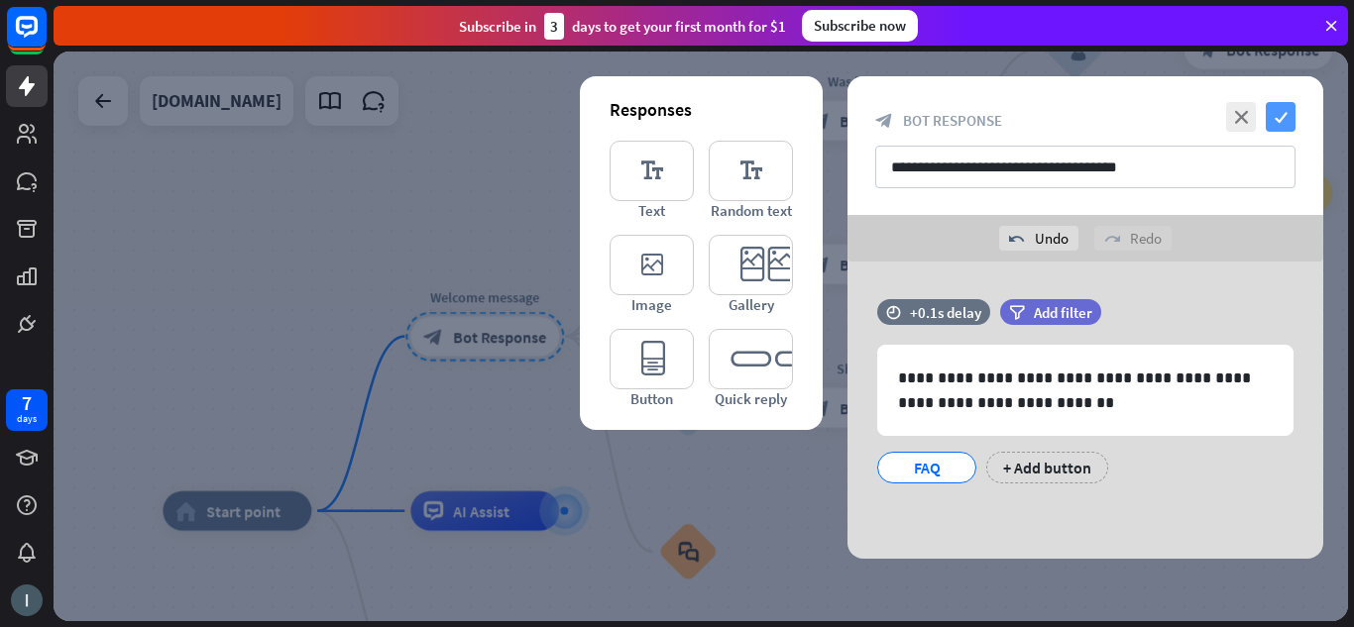
click at [1293, 118] on icon "check" at bounding box center [1281, 117] width 30 height 30
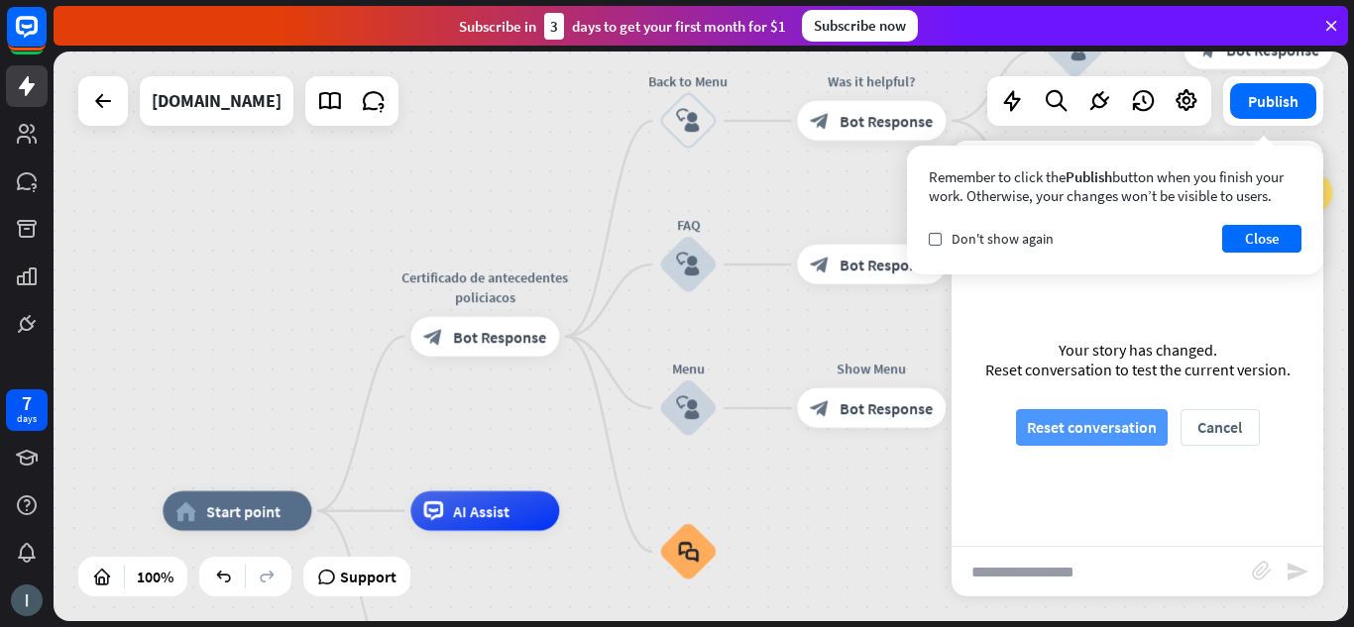
click at [1047, 417] on button "Reset conversation" at bounding box center [1092, 427] width 152 height 37
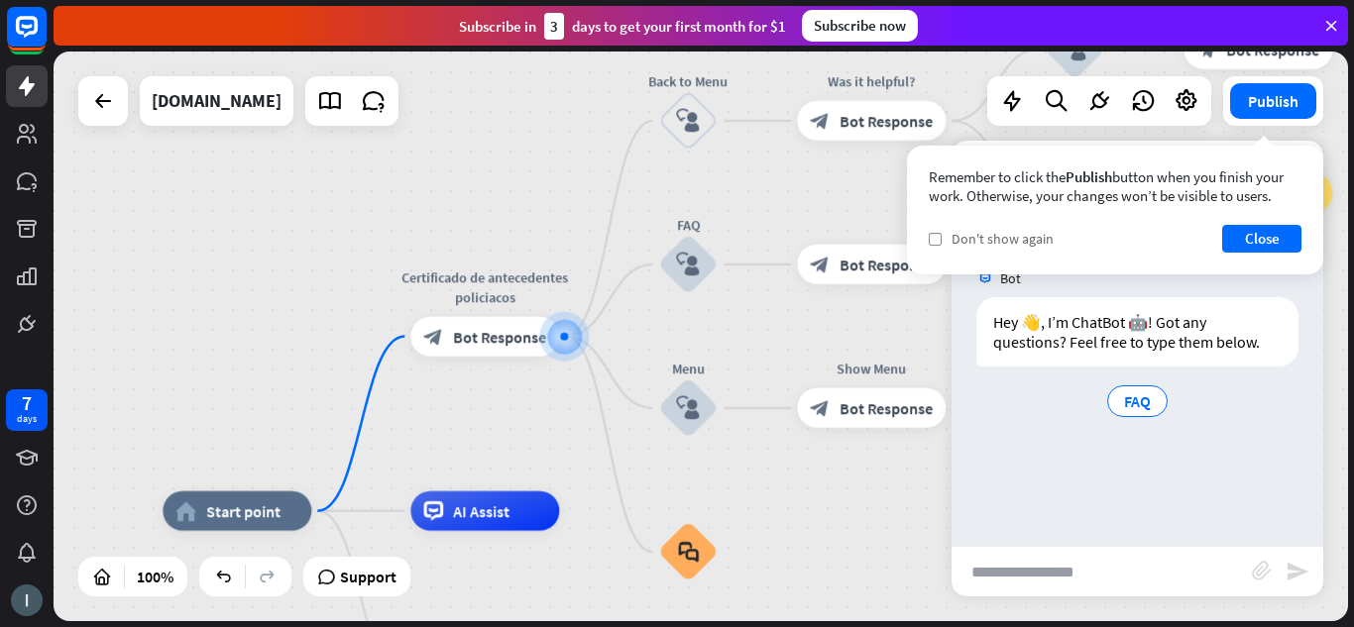
click at [1023, 245] on span "Don't show again" at bounding box center [1002, 239] width 102 height 18
click at [1250, 225] on button "Close" at bounding box center [1261, 239] width 79 height 28
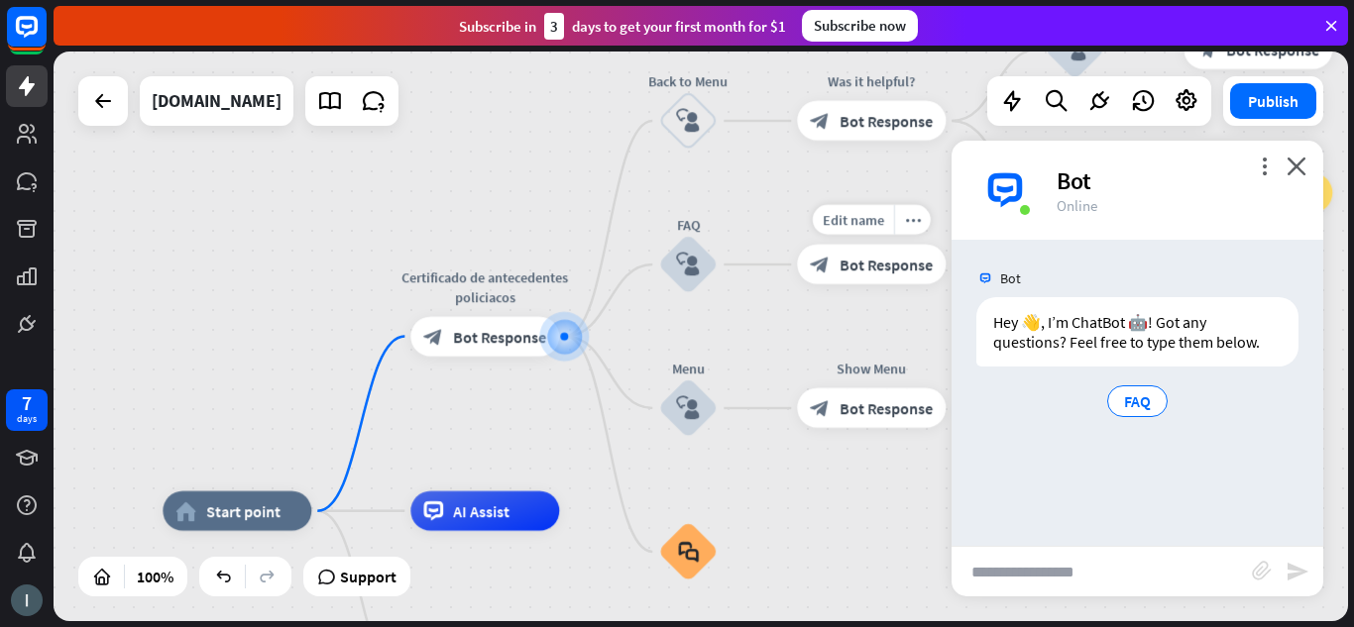
click at [857, 260] on span "Bot Response" at bounding box center [885, 265] width 93 height 20
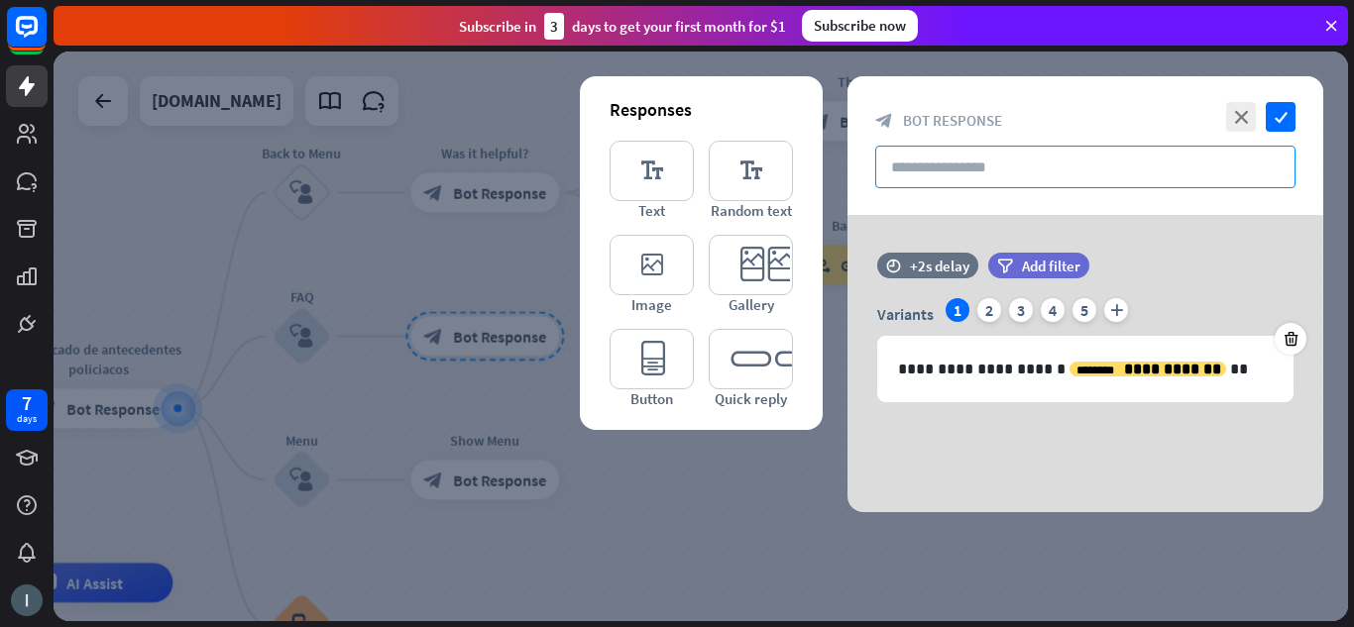
click at [931, 175] on input "text" at bounding box center [1085, 167] width 420 height 43
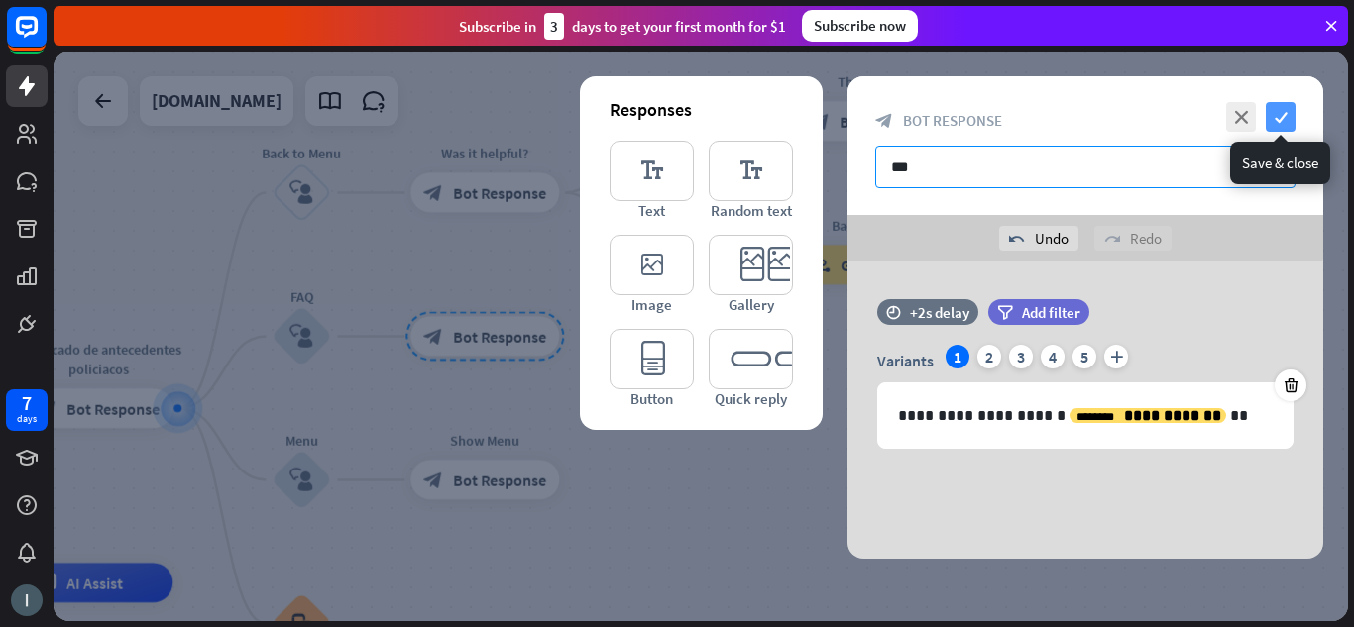
type input "***"
click at [1279, 119] on icon "check" at bounding box center [1281, 117] width 30 height 30
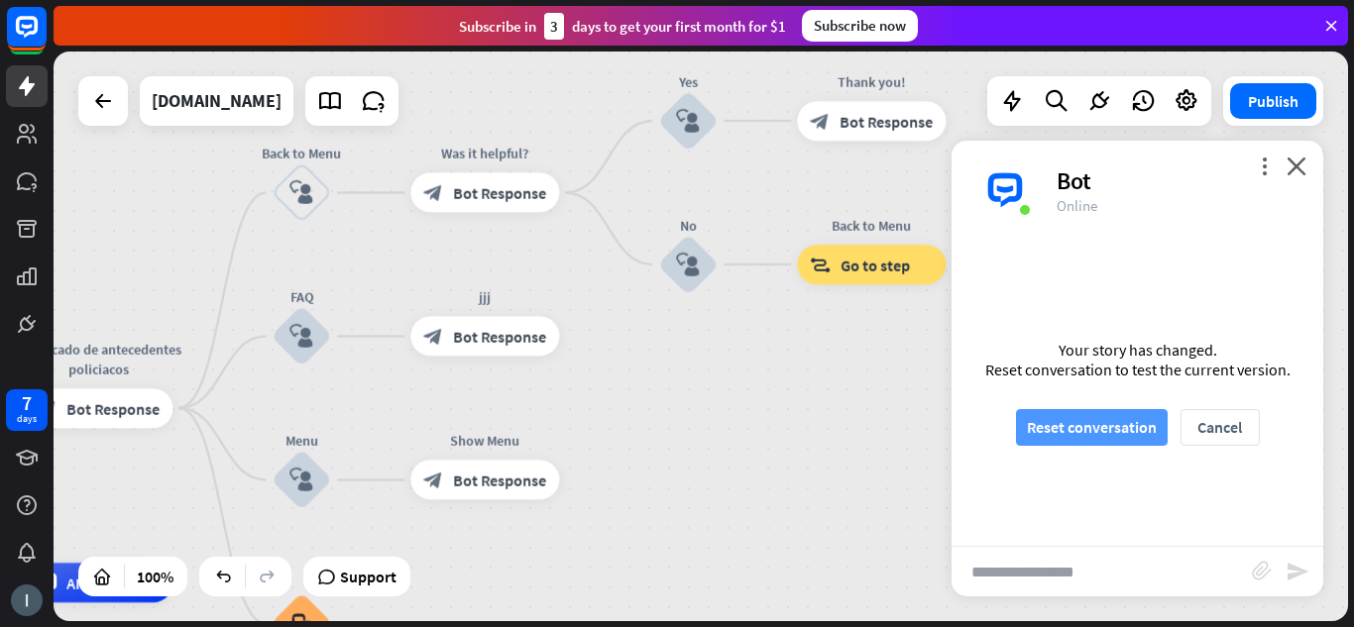
click at [1082, 422] on button "Reset conversation" at bounding box center [1092, 427] width 152 height 37
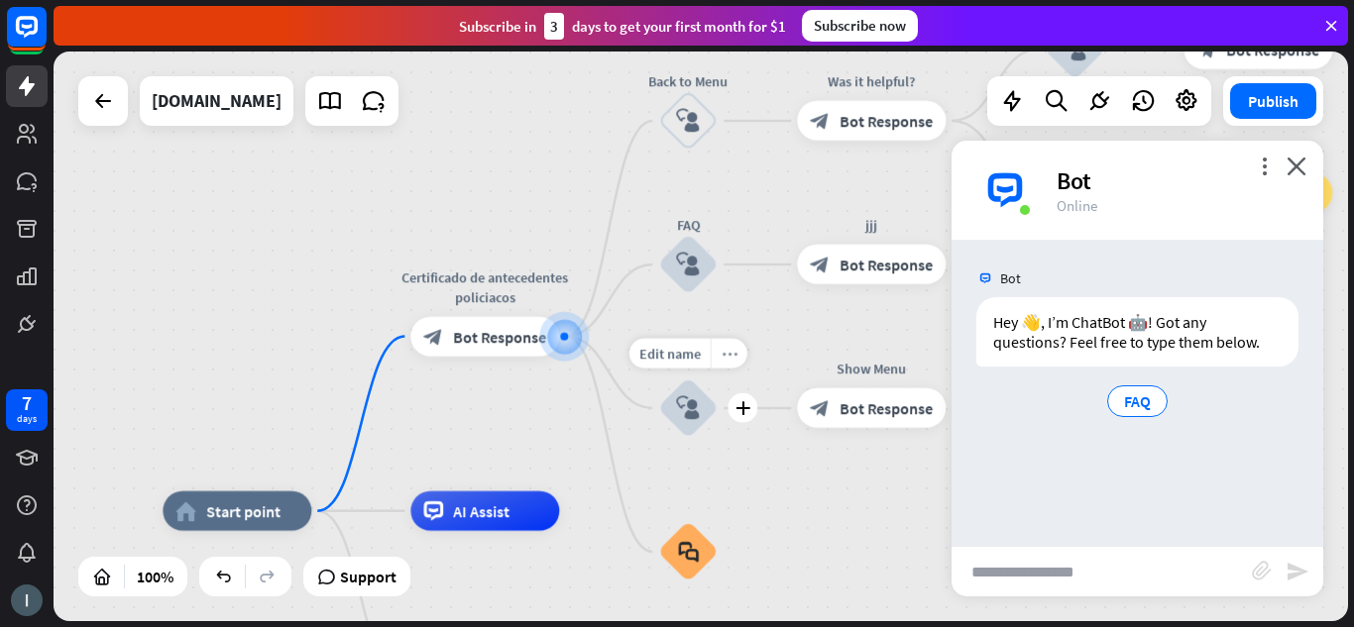
click at [727, 344] on div "more_horiz" at bounding box center [729, 354] width 37 height 30
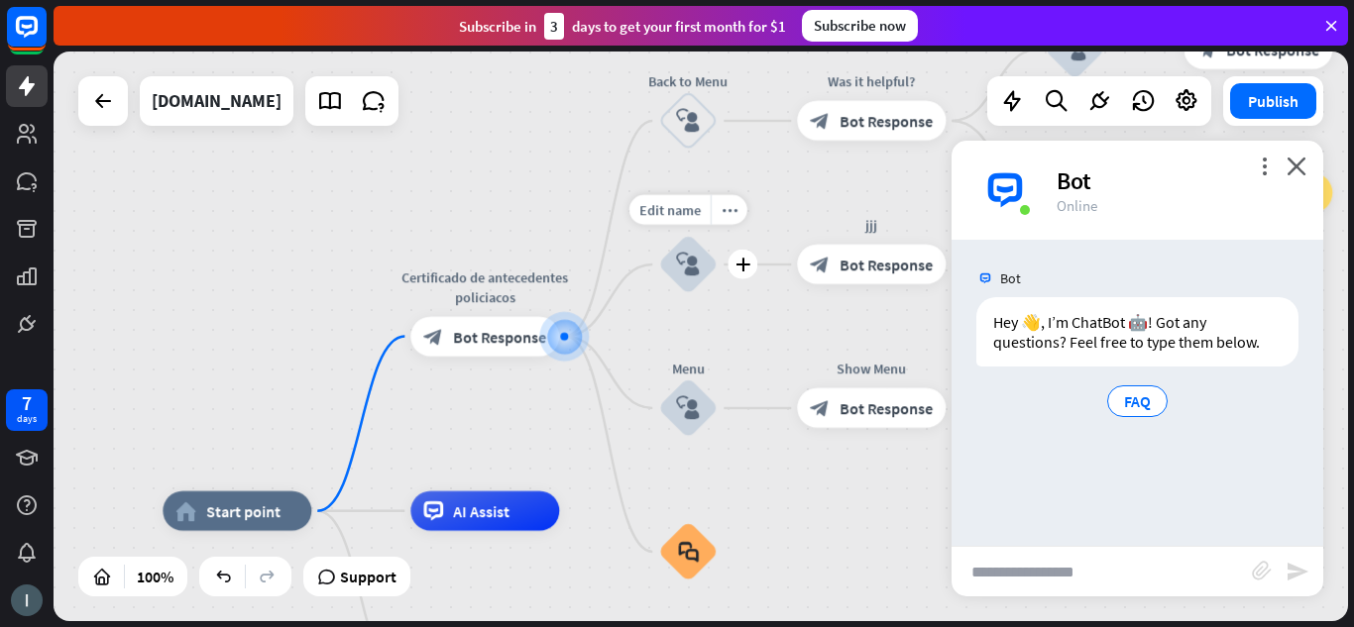
click at [686, 254] on icon "block_user_input" at bounding box center [688, 265] width 24 height 24
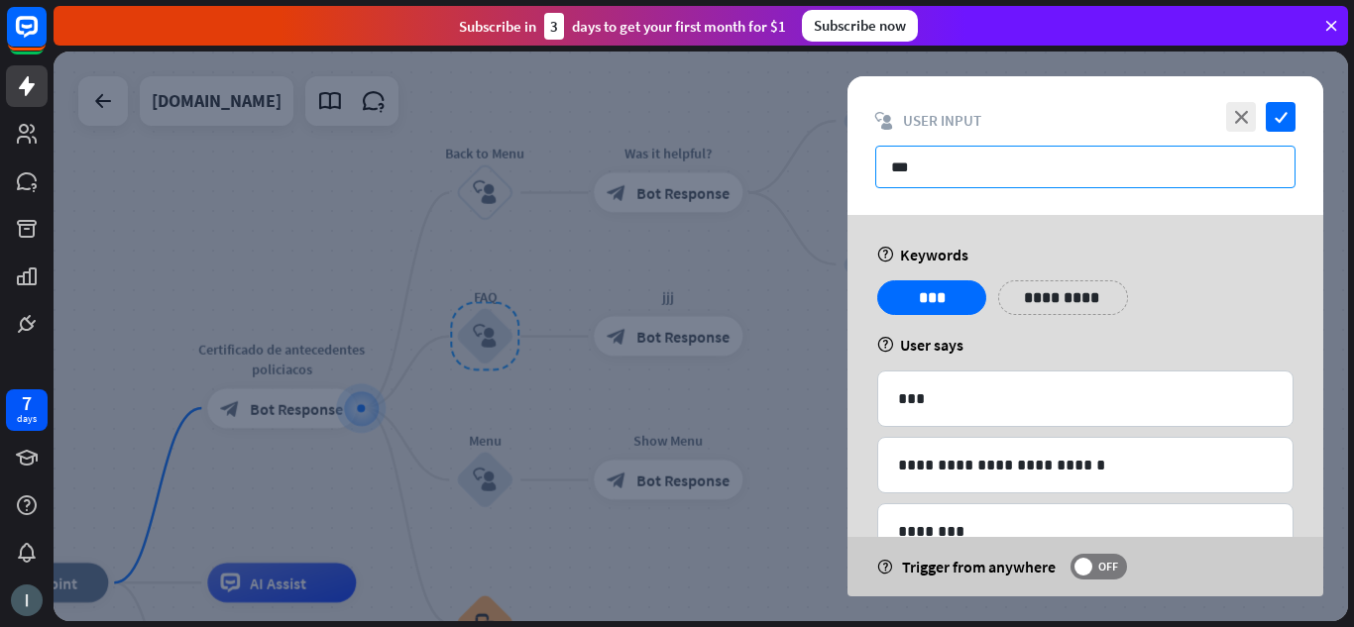
click at [970, 158] on input "***" at bounding box center [1085, 167] width 420 height 43
click at [958, 171] on input "***" at bounding box center [1085, 167] width 420 height 43
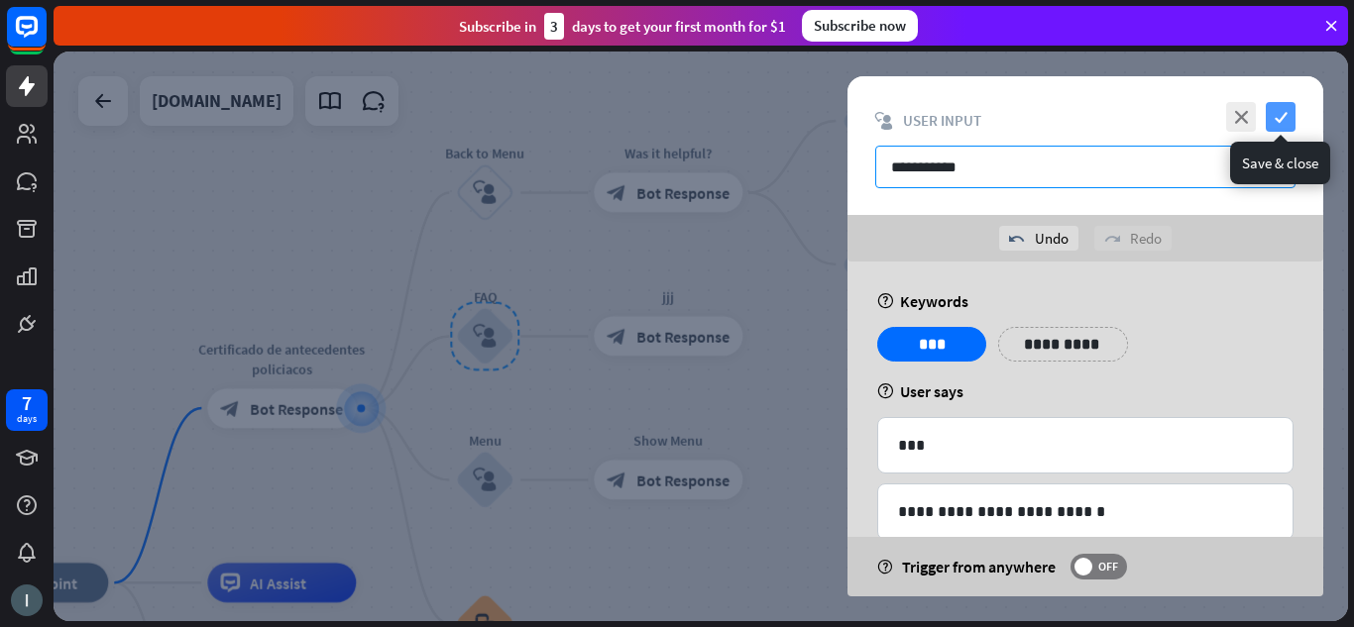
type input "**********"
click at [1286, 112] on icon "check" at bounding box center [1281, 117] width 30 height 30
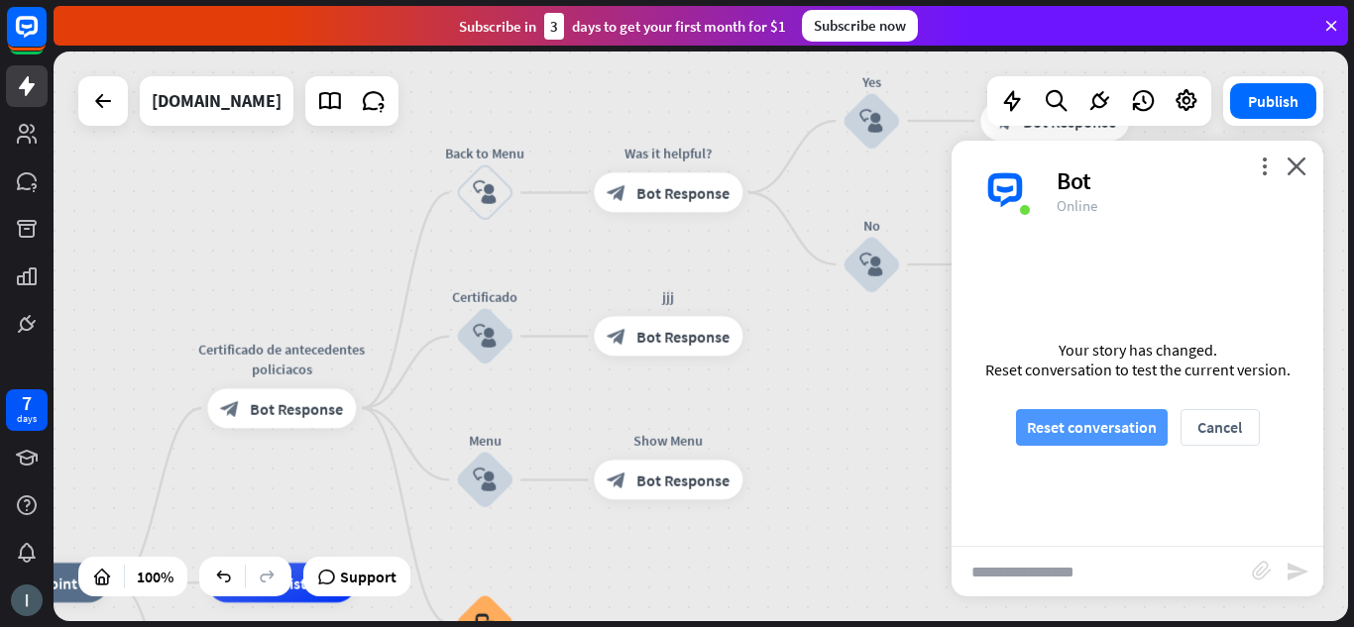
click at [1129, 420] on button "Reset conversation" at bounding box center [1092, 427] width 152 height 37
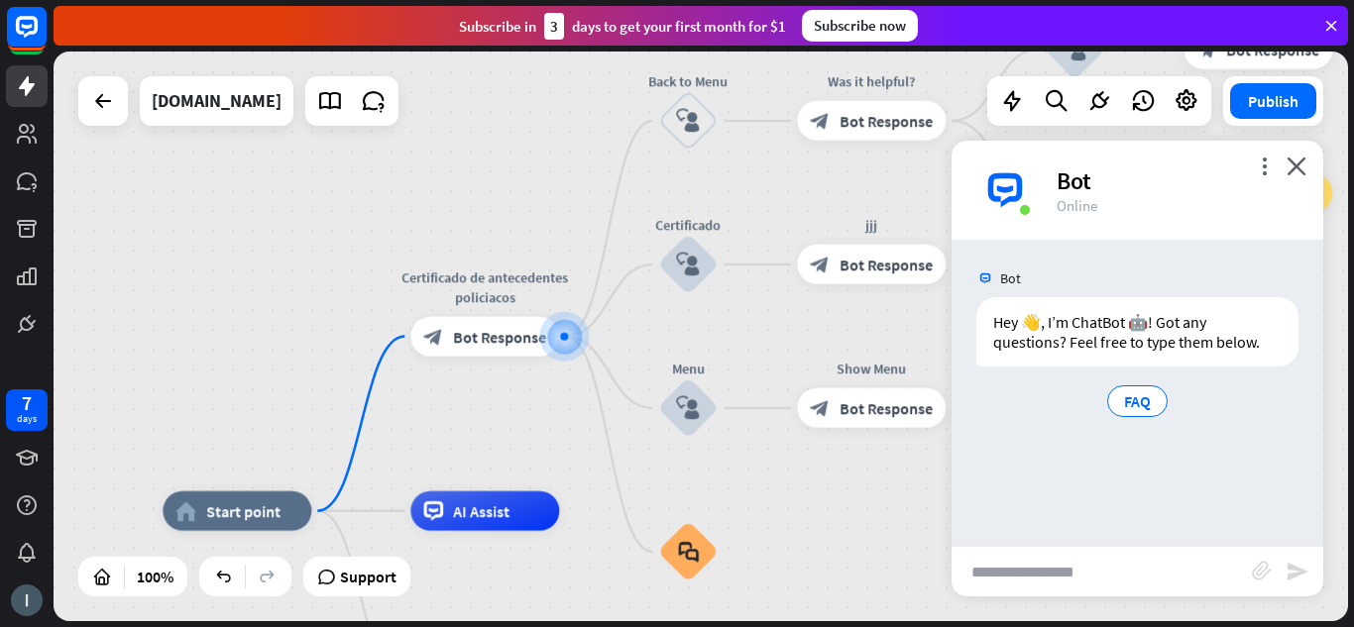
click at [1055, 585] on input "text" at bounding box center [1101, 572] width 300 height 50
type input "**********"
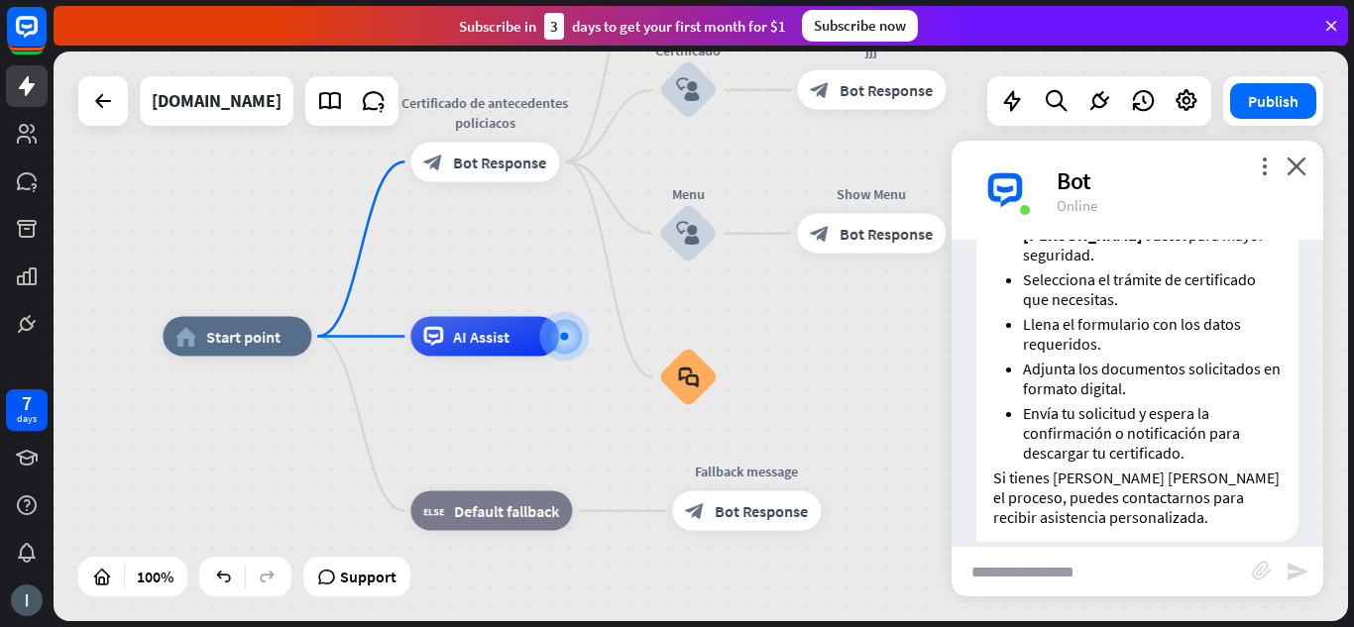
scroll to position [515, 0]
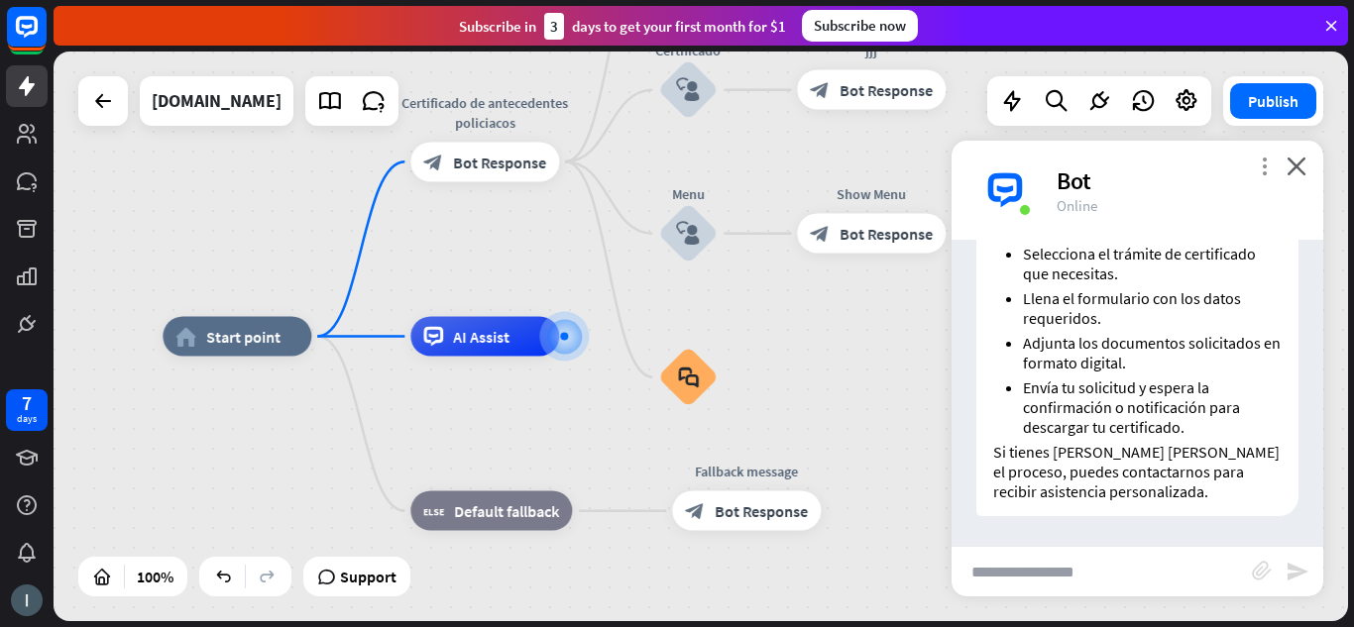
click at [1270, 168] on icon "more_vert" at bounding box center [1264, 166] width 19 height 19
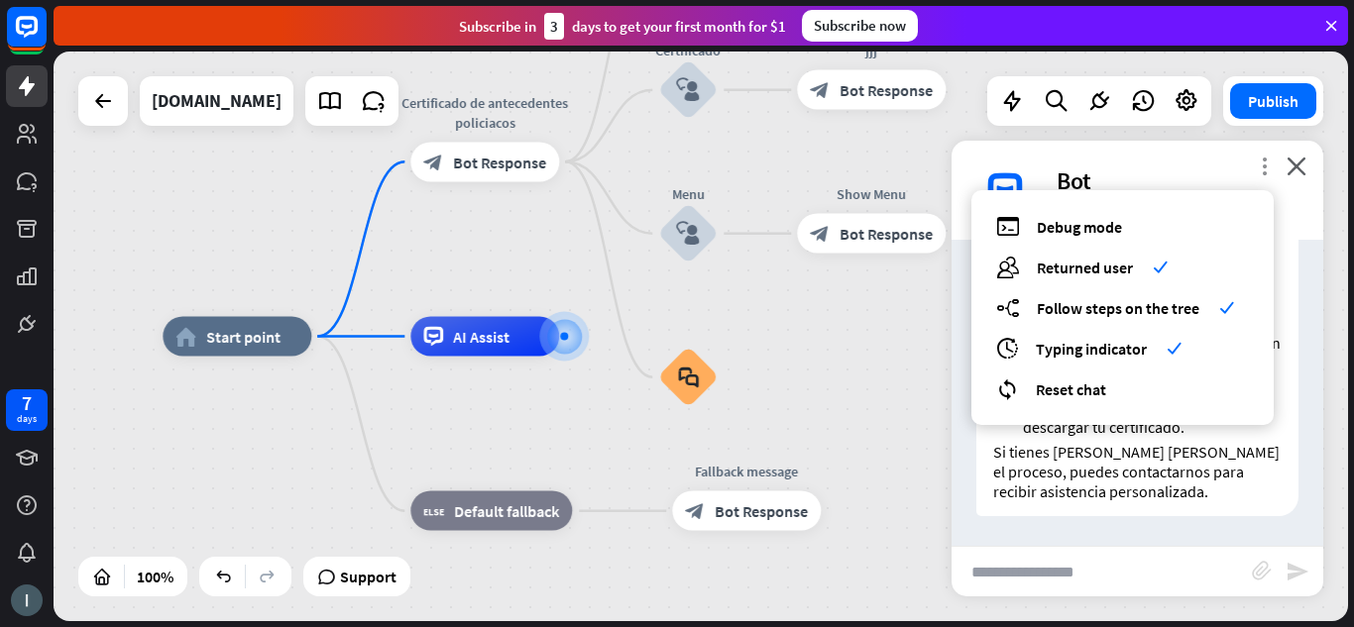
click at [1270, 168] on icon "more_vert" at bounding box center [1264, 166] width 19 height 19
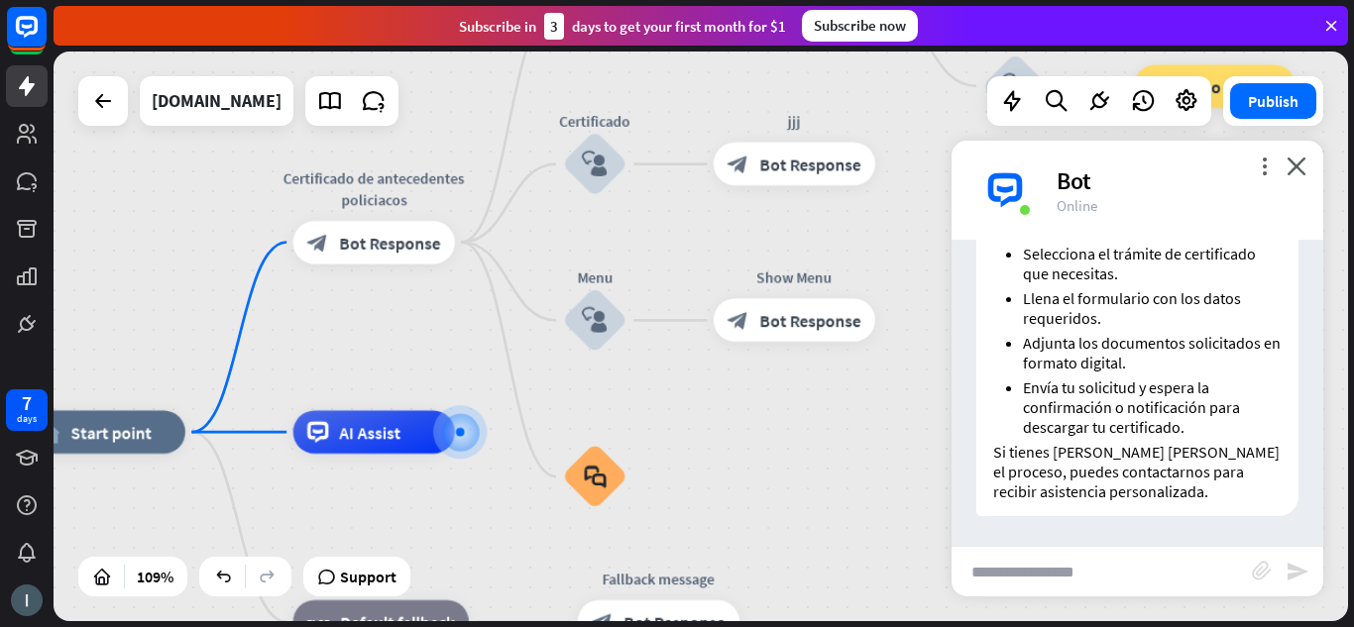
drag, startPoint x: 796, startPoint y: 339, endPoint x: 716, endPoint y: 428, distance: 120.0
click at [716, 428] on div "home_2 Start point Certificado de antecedentes policiacos block_bot_response Bo…" at bounding box center [701, 337] width 1294 height 570
click at [404, 238] on span "Bot Response" at bounding box center [389, 243] width 101 height 22
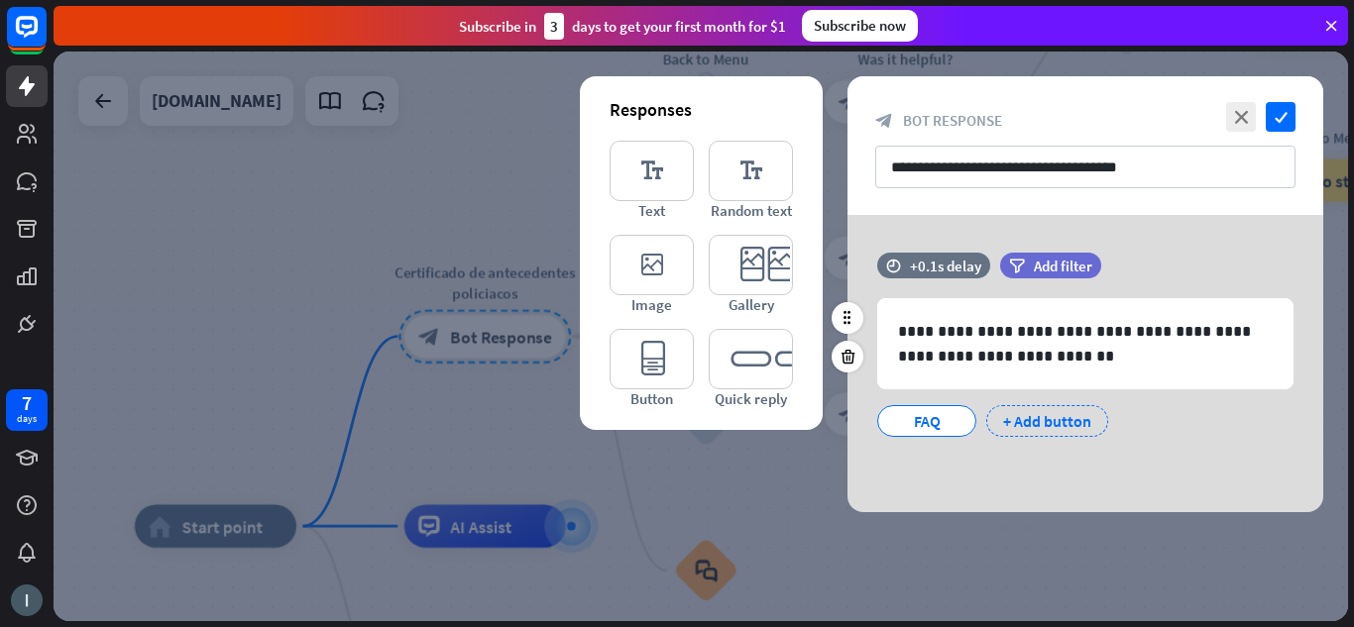
click at [1054, 416] on div "+ Add button" at bounding box center [1047, 421] width 122 height 32
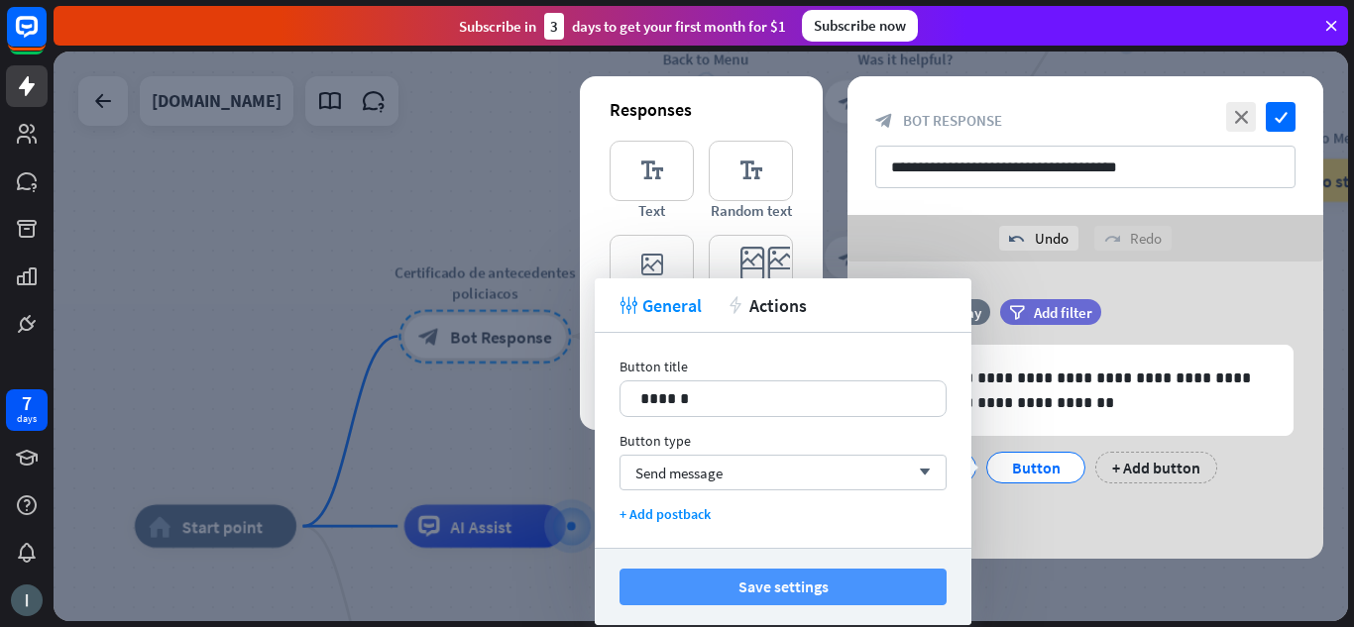
click at [776, 591] on button "Save settings" at bounding box center [782, 587] width 327 height 37
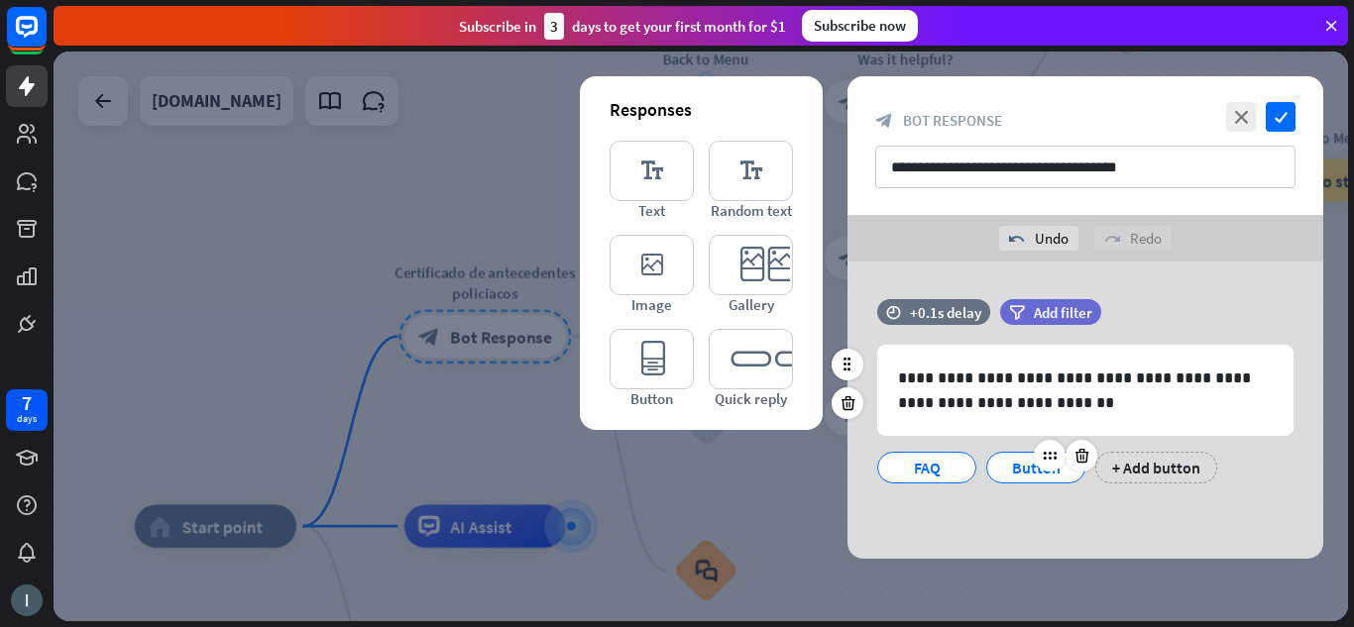
click at [1012, 472] on div "Button" at bounding box center [1035, 468] width 65 height 30
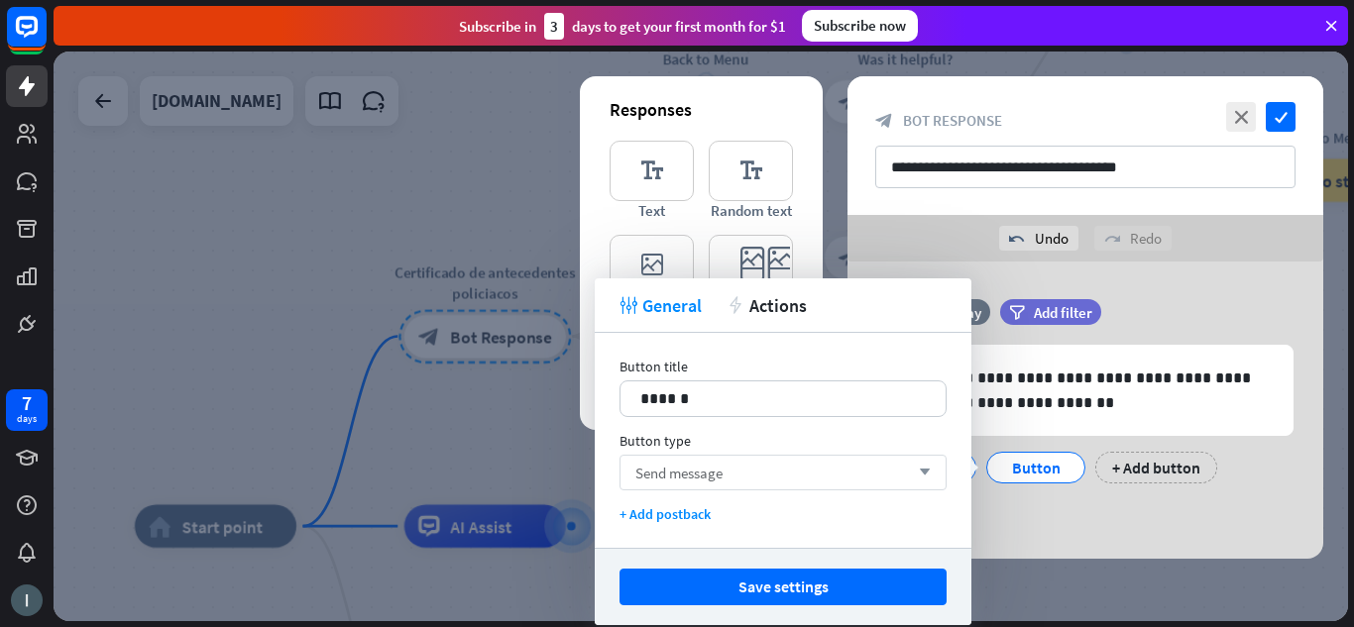
click at [876, 474] on div "Send message arrow_down" at bounding box center [782, 473] width 327 height 36
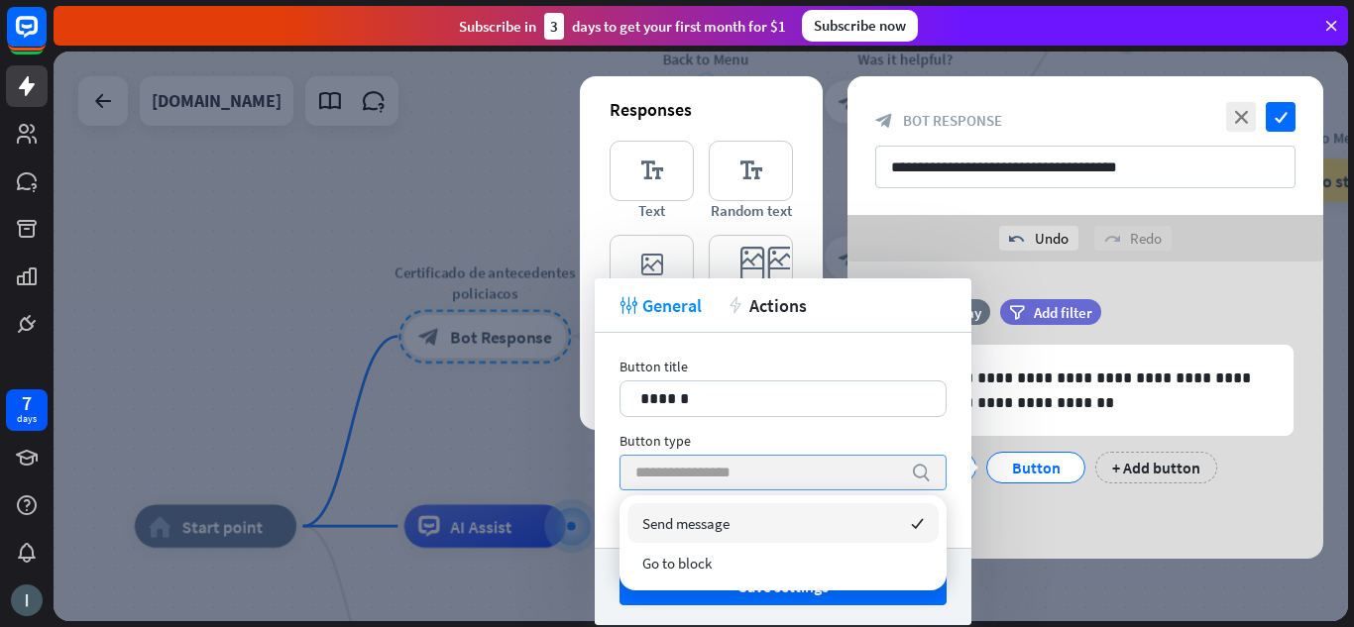
click at [873, 474] on input "search" at bounding box center [768, 473] width 266 height 34
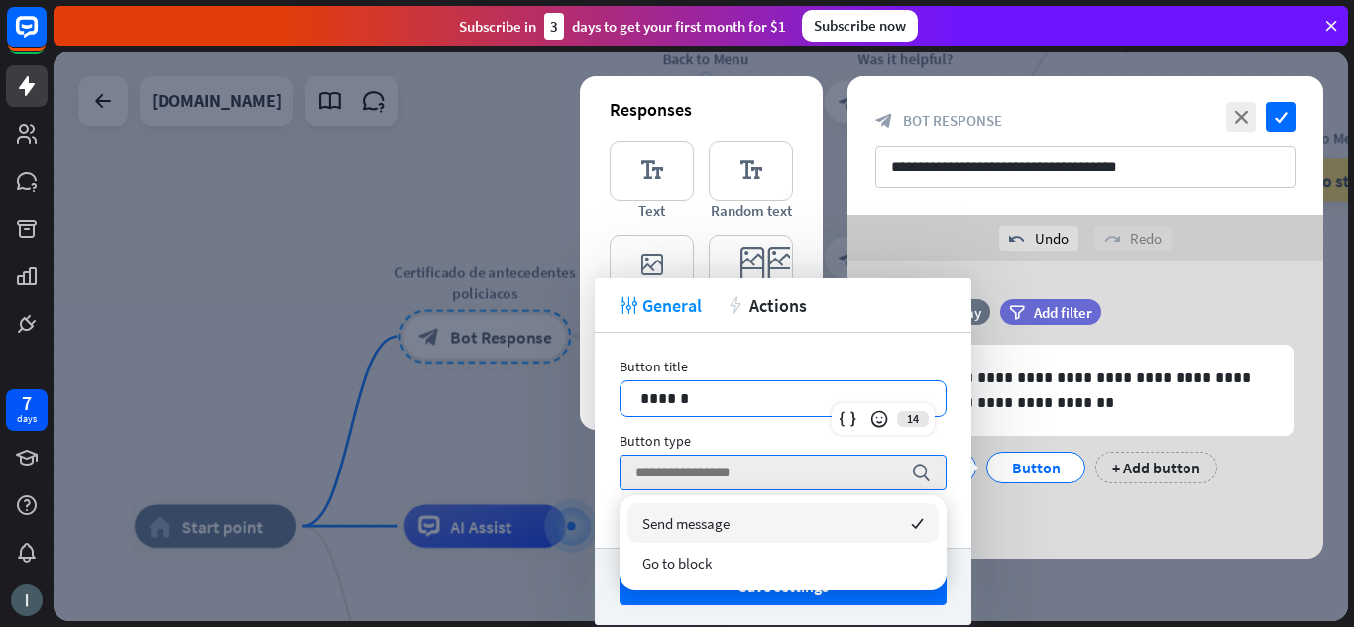
click at [849, 391] on p "******" at bounding box center [782, 399] width 285 height 25
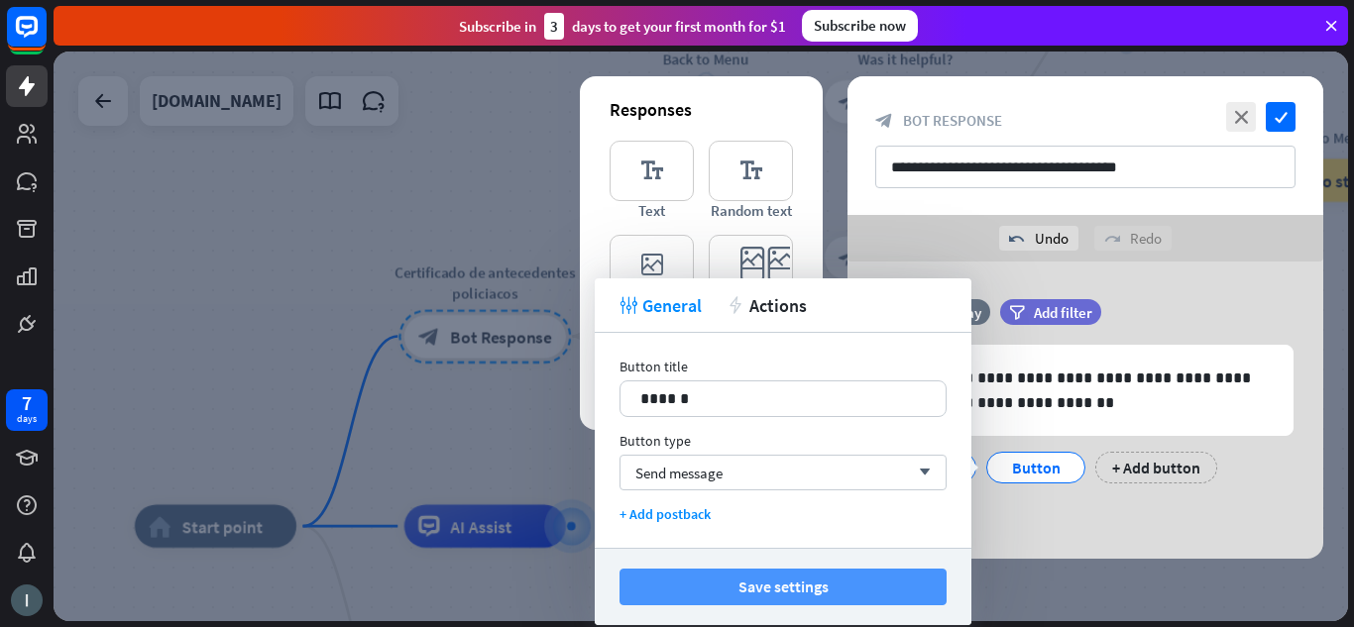
click at [854, 574] on button "Save settings" at bounding box center [782, 587] width 327 height 37
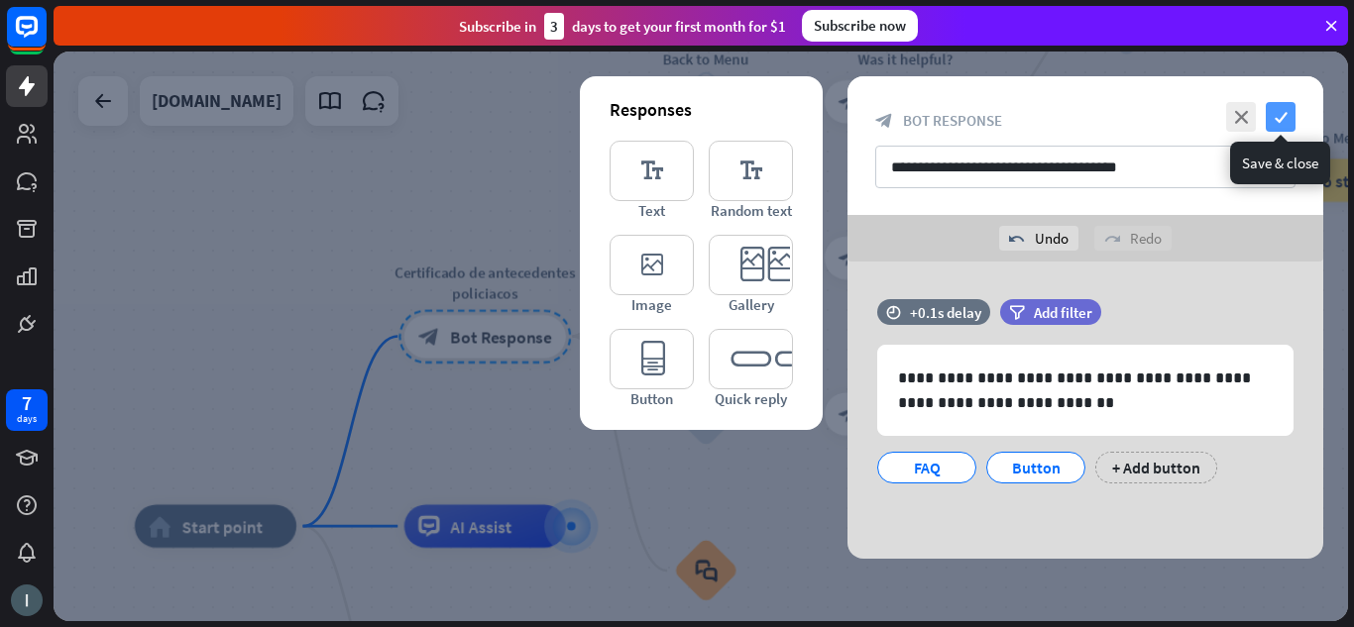
click at [1270, 117] on icon "check" at bounding box center [1281, 117] width 30 height 30
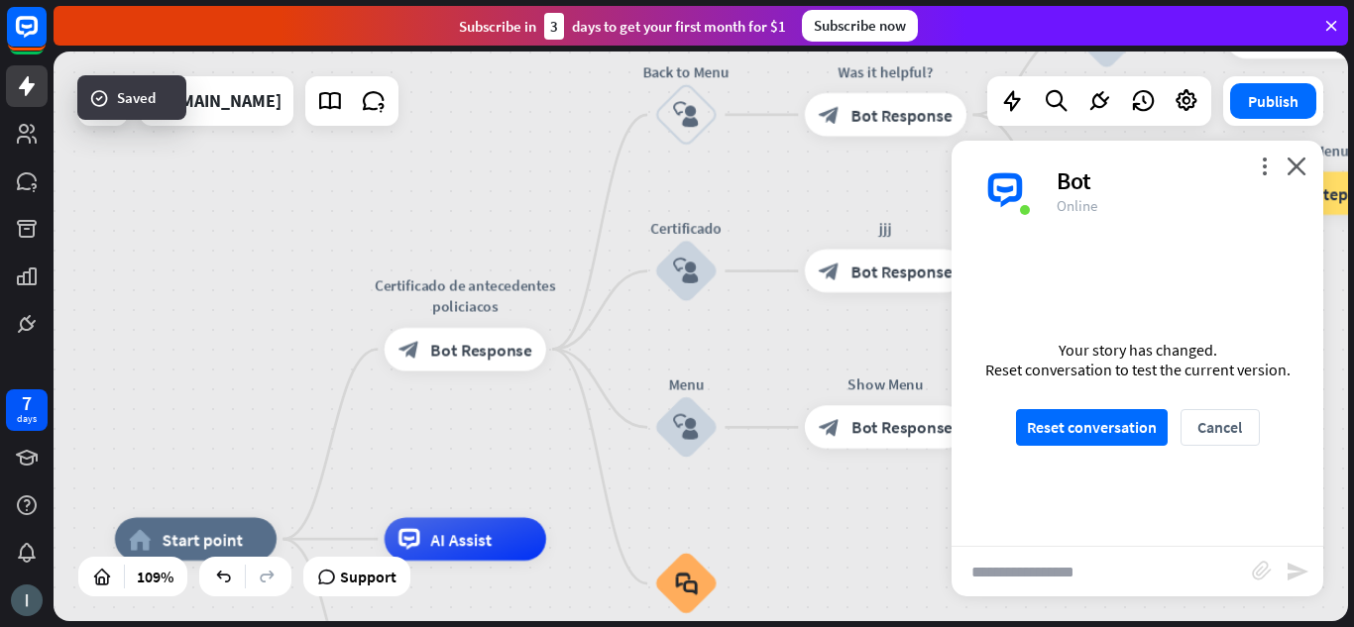
drag, startPoint x: 792, startPoint y: 506, endPoint x: 644, endPoint y: 507, distance: 147.7
click at [644, 507] on div "home_2 Start point Certificado de antecedentes policiacos block_bot_response Bo…" at bounding box center [701, 337] width 1294 height 570
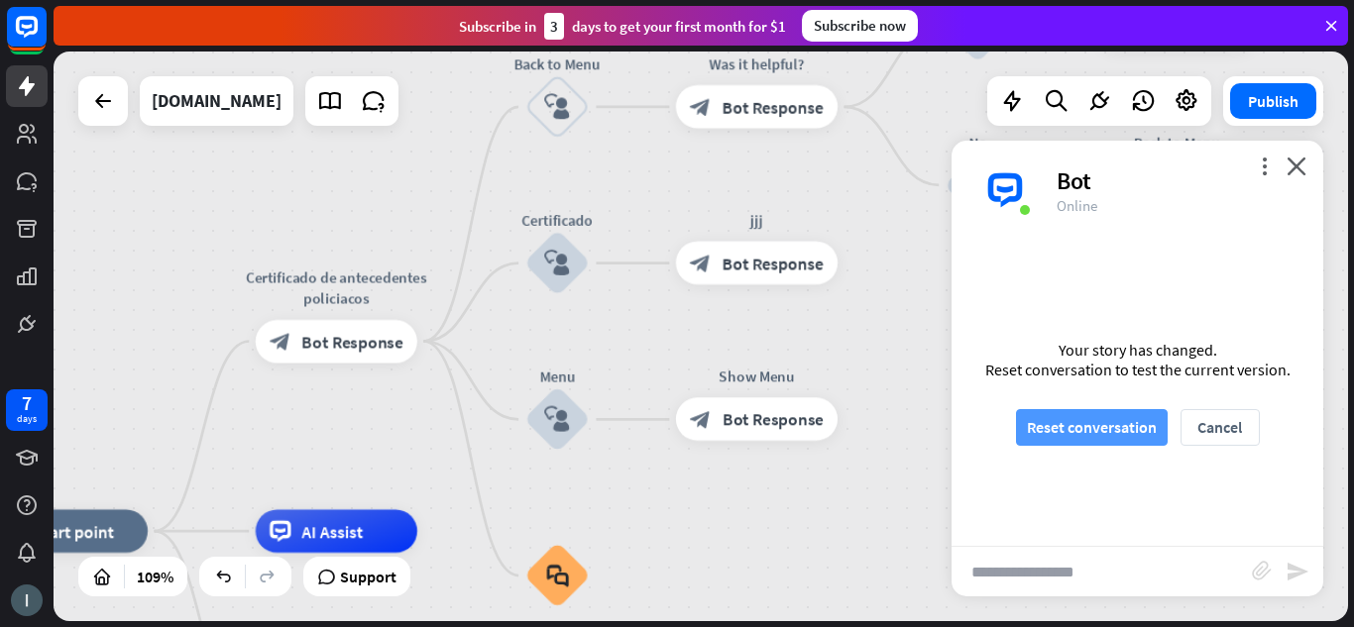
drag, startPoint x: 1064, startPoint y: 394, endPoint x: 1056, endPoint y: 418, distance: 25.4
click at [1063, 394] on div "Your story has changed. Reset conversation to test the current version. Reset c…" at bounding box center [1137, 393] width 372 height 306
click at [1052, 425] on button "Reset conversation" at bounding box center [1092, 427] width 152 height 37
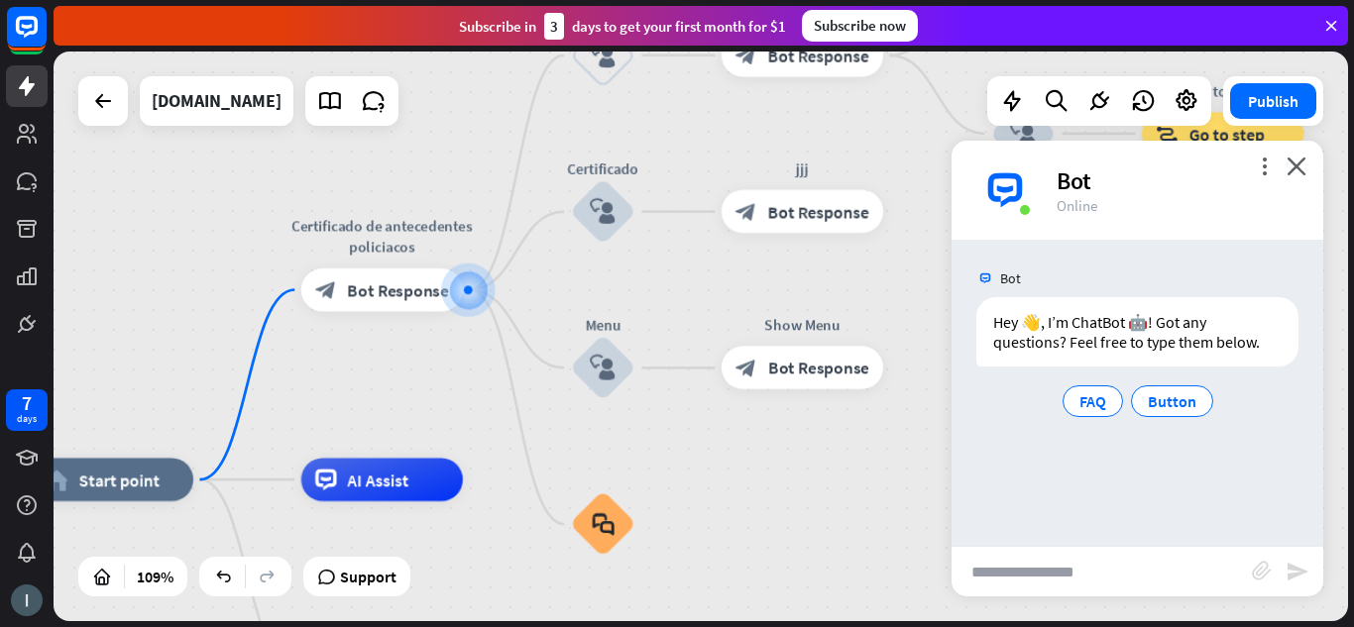
drag, startPoint x: 623, startPoint y: 553, endPoint x: 521, endPoint y: 506, distance: 112.2
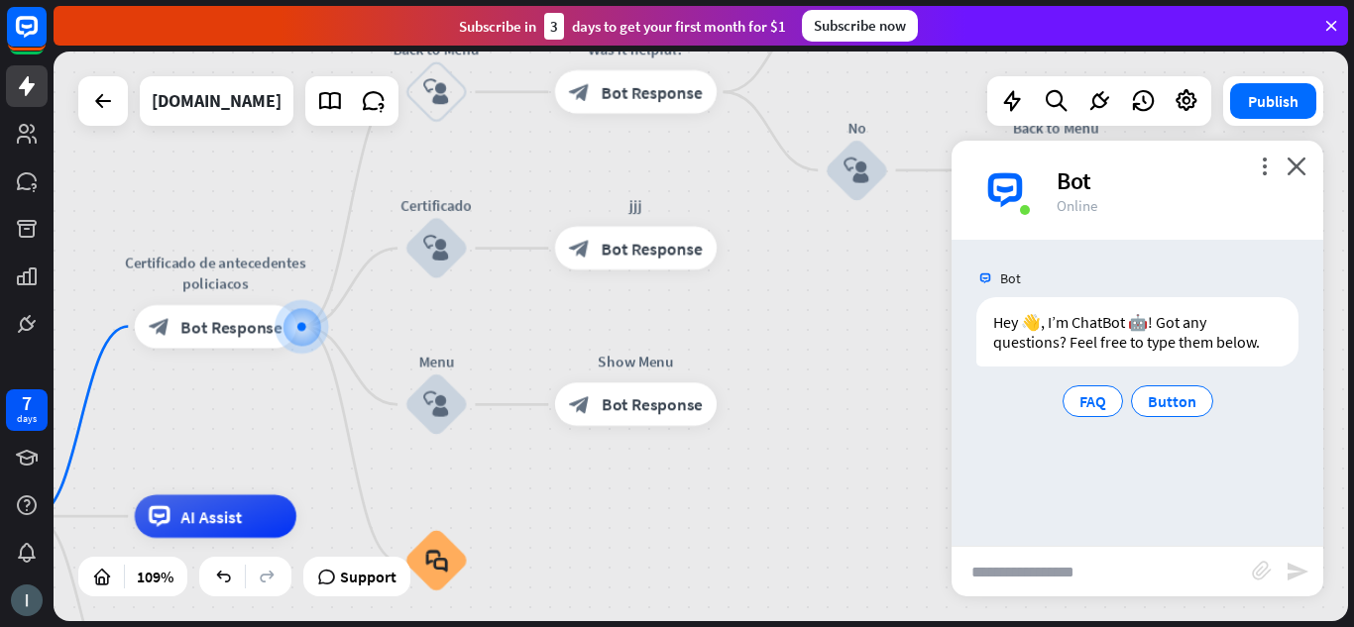
drag, startPoint x: 888, startPoint y: 480, endPoint x: 658, endPoint y: 534, distance: 236.3
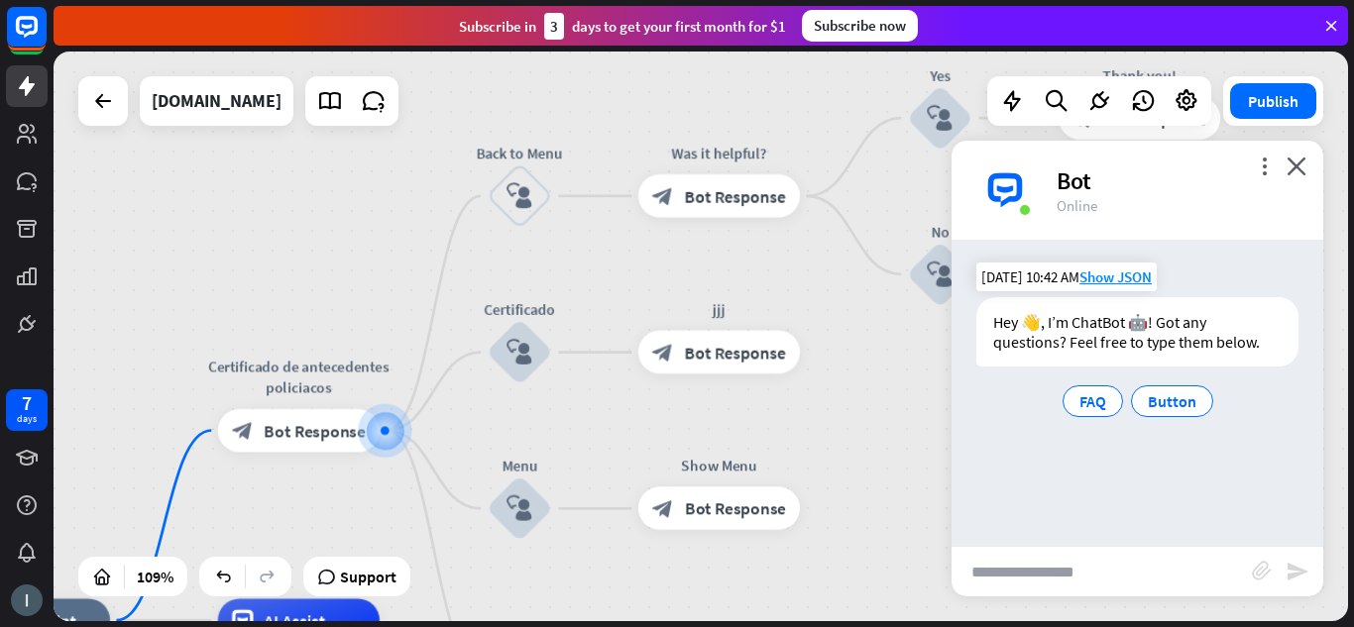
drag, startPoint x: 853, startPoint y: 329, endPoint x: 1000, endPoint y: 414, distance: 169.7
click at [1000, 414] on div "home_2 Start point Certificado de antecedentes policiacos block_bot_response Bo…" at bounding box center [701, 337] width 1294 height 570
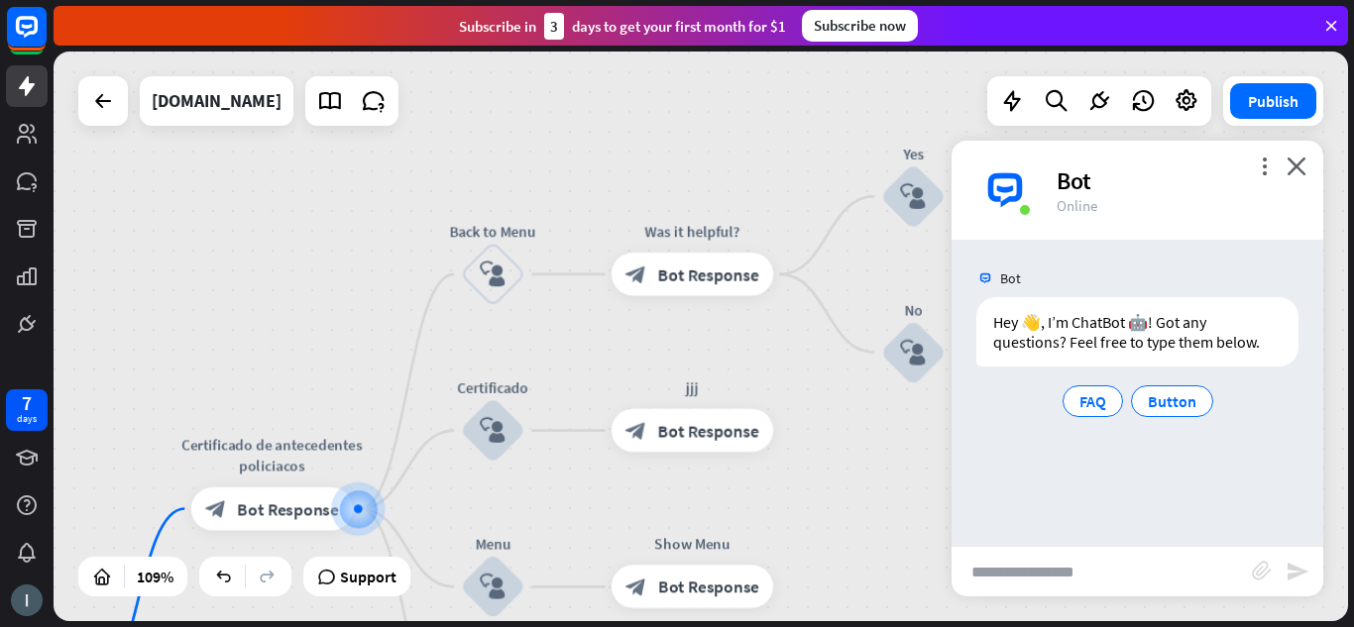
drag, startPoint x: 845, startPoint y: 334, endPoint x: 819, endPoint y: 412, distance: 82.7
click at [819, 412] on div "home_2 Start point Certificado de antecedentes policiacos block_bot_response Bo…" at bounding box center [701, 337] width 1294 height 570
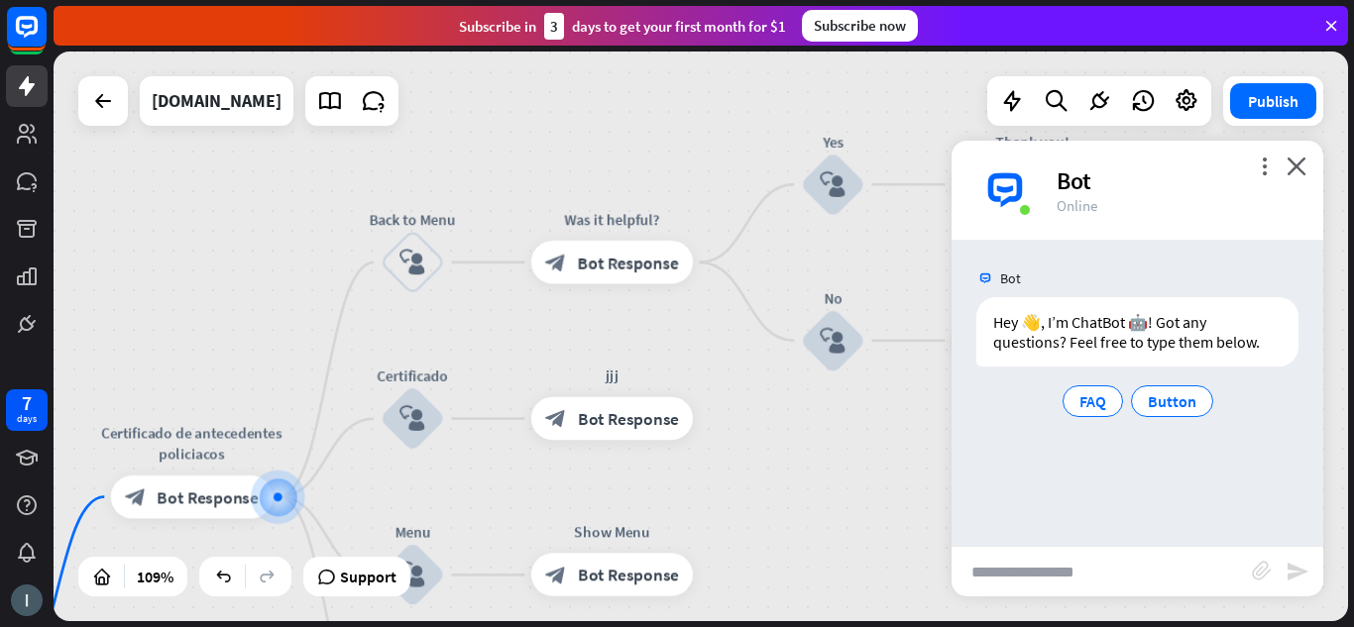
drag, startPoint x: 819, startPoint y: 412, endPoint x: 731, endPoint y: 398, distance: 88.3
click at [733, 398] on div "home_2 Start point Certificado de antecedentes policiacos block_bot_response Bo…" at bounding box center [701, 337] width 1294 height 570
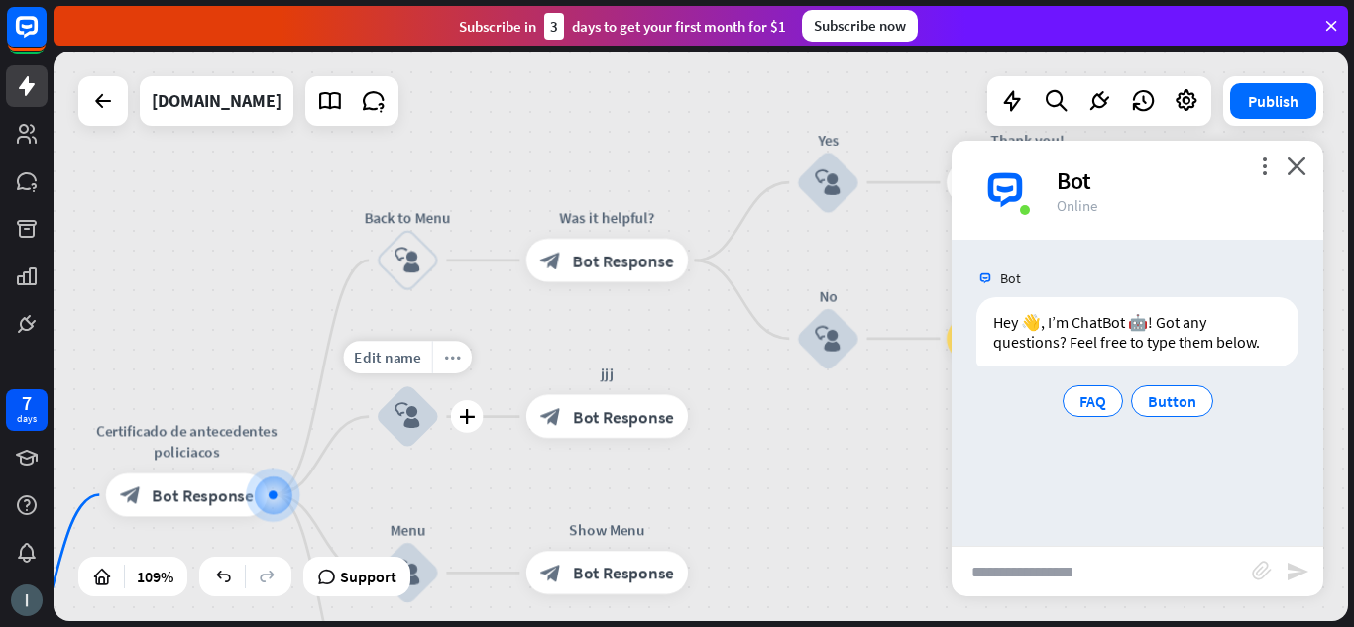
click at [439, 369] on div "more_horiz" at bounding box center [452, 358] width 40 height 33
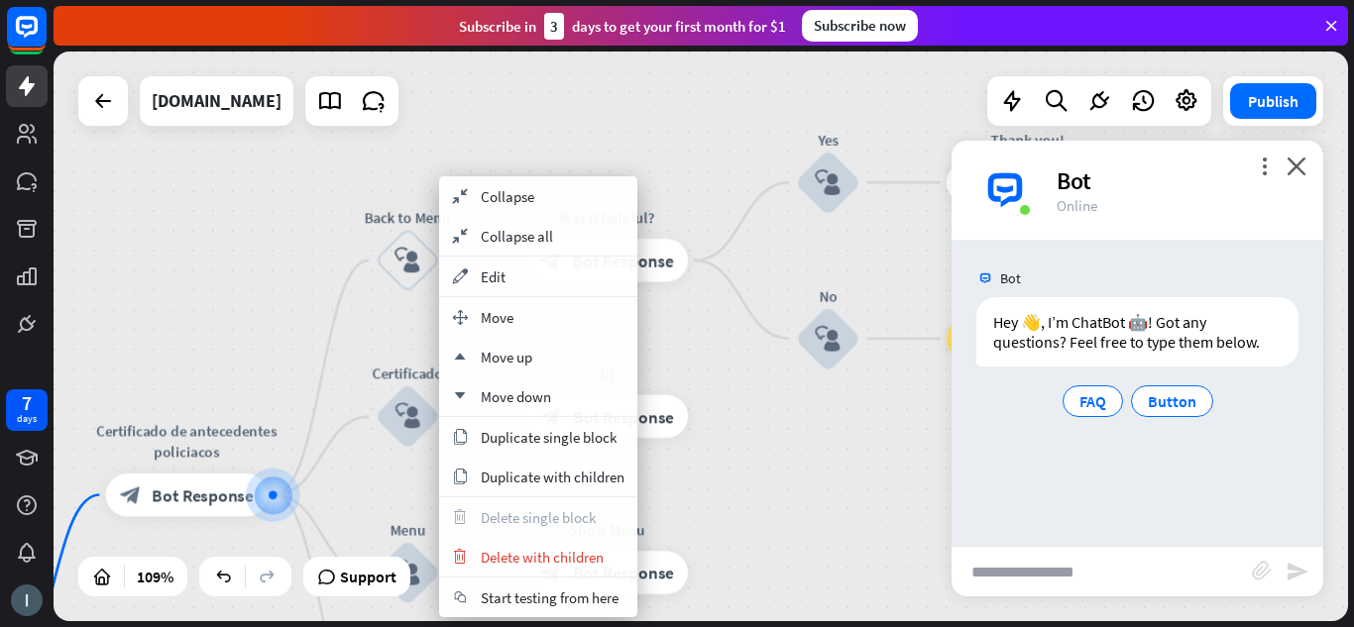
click at [798, 487] on div "home_2 Start point Certificado de antecedentes policiacos block_bot_response Bo…" at bounding box center [701, 337] width 1294 height 570
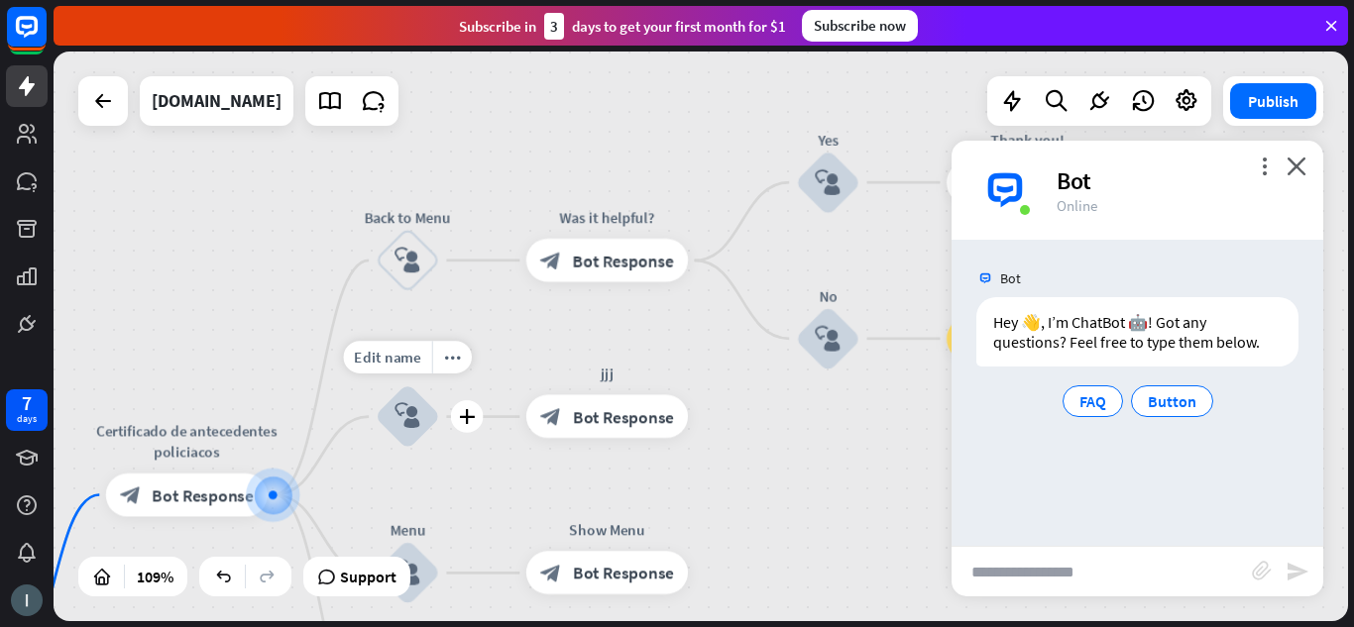
click at [423, 406] on div "block_user_input" at bounding box center [408, 417] width 64 height 64
click at [658, 412] on span "Bot Response" at bounding box center [623, 417] width 101 height 22
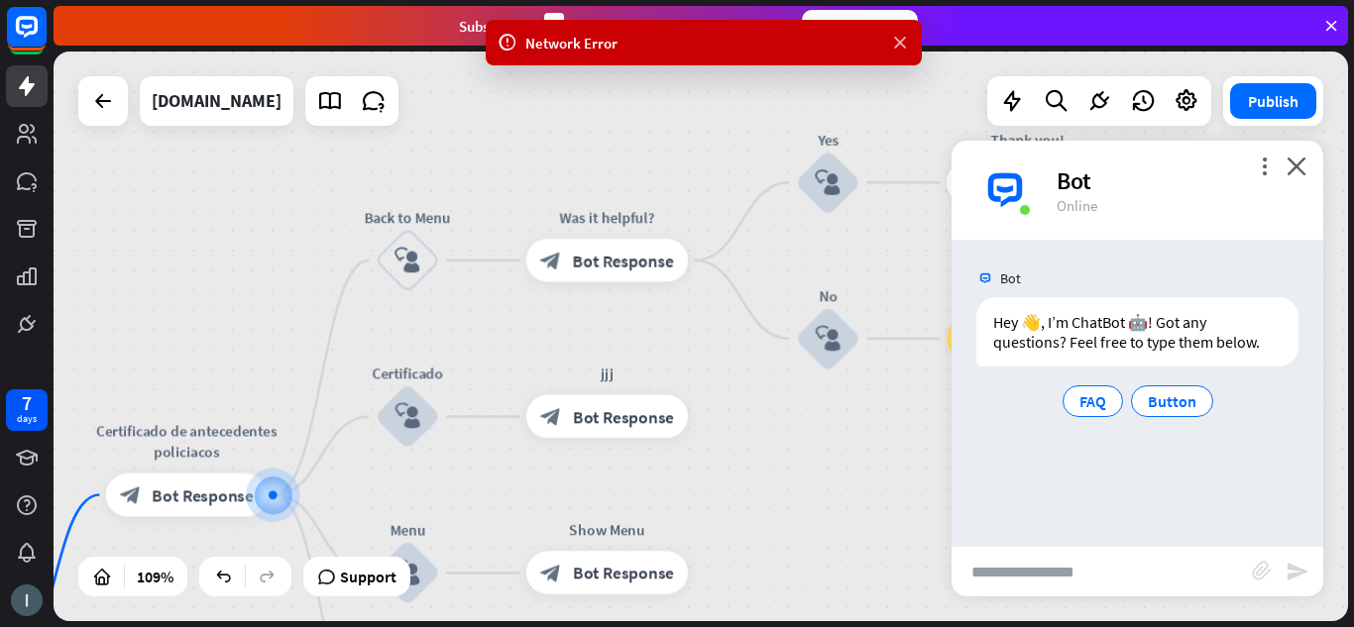
click at [898, 43] on icon at bounding box center [900, 43] width 20 height 21
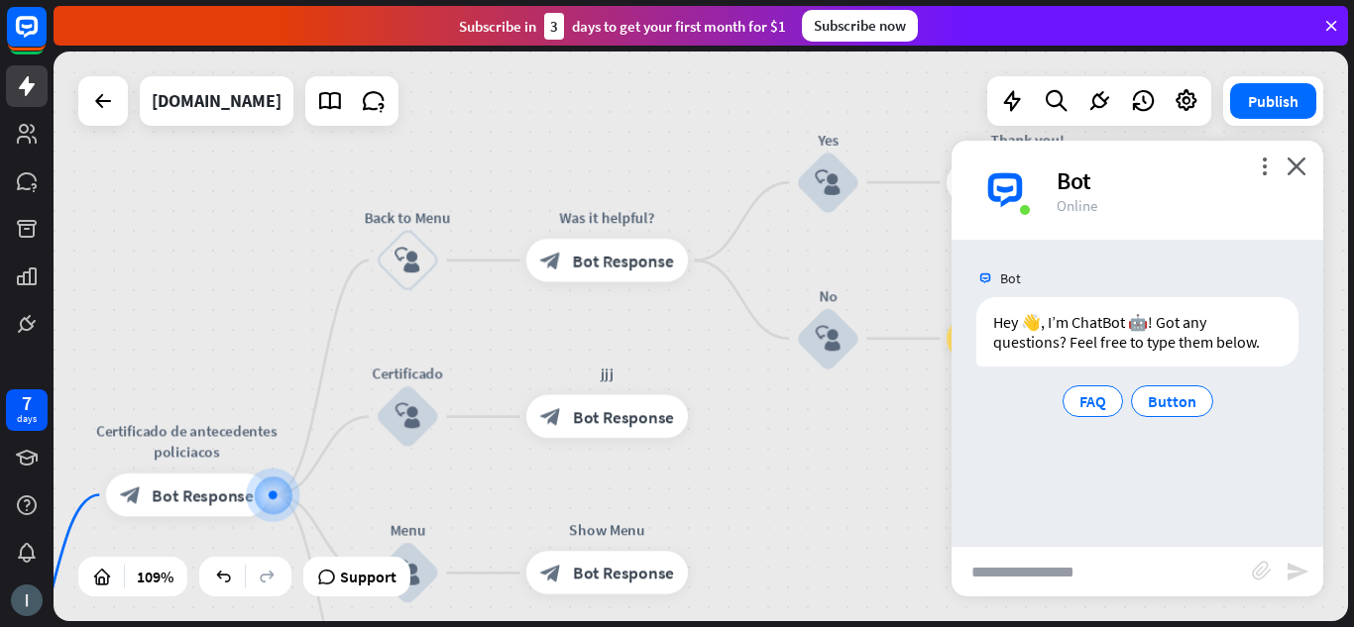
click at [823, 465] on div "home_2 Start point Certificado de antecedentes policiacos block_bot_response Bo…" at bounding box center [701, 337] width 1294 height 570
click at [1201, 398] on div "Button" at bounding box center [1172, 402] width 82 height 32
click at [1137, 527] on div "Bot Hey 👋, I’m ChatBot 🤖! Got any questions? Feel free to type them below. [DAT…" at bounding box center [1137, 393] width 372 height 306
click at [1127, 554] on input "text" at bounding box center [1101, 572] width 300 height 50
type input "*"
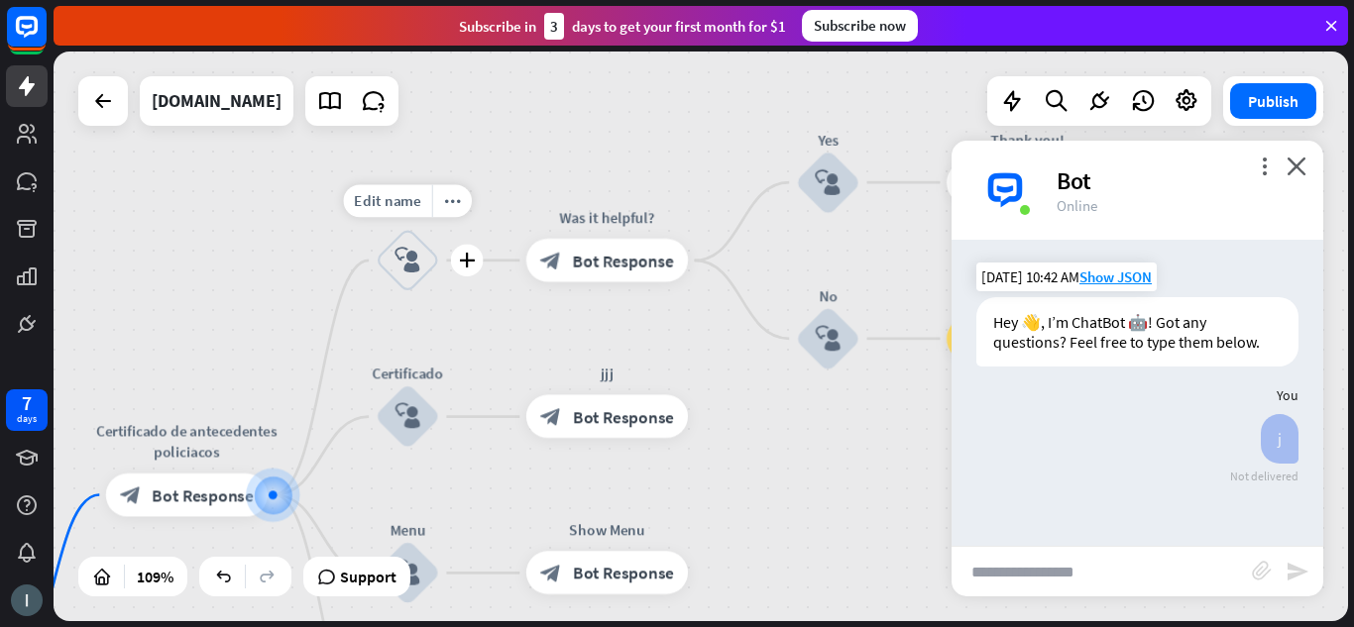
click at [394, 193] on span "Edit name" at bounding box center [387, 201] width 66 height 20
click at [432, 201] on input "**********" at bounding box center [407, 202] width 151 height 30
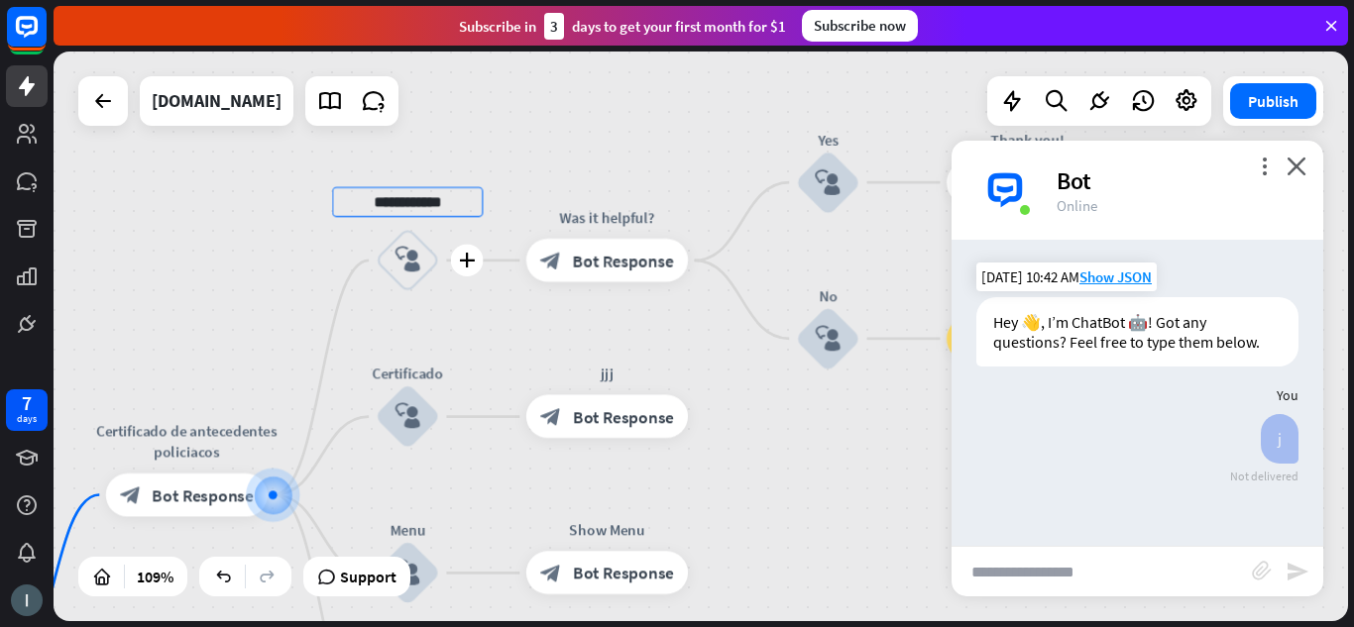
click at [432, 201] on input "**********" at bounding box center [407, 202] width 151 height 30
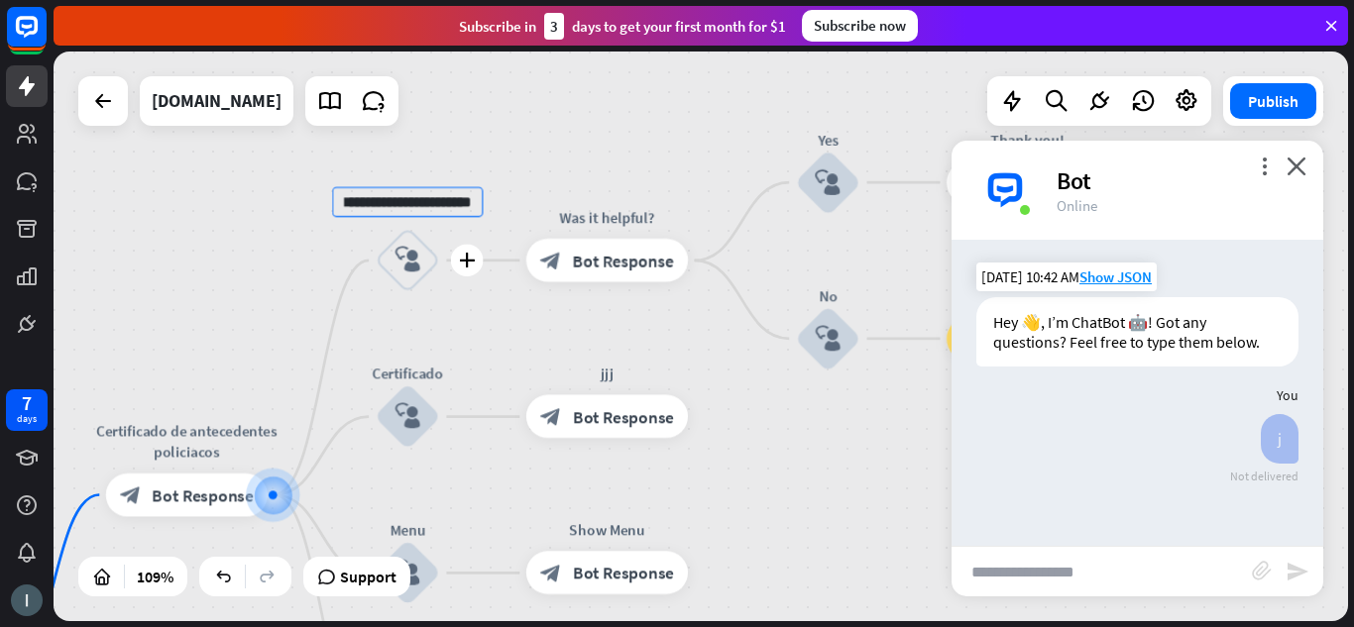
scroll to position [0, 27]
type input "**********"
click at [539, 187] on div "**********" at bounding box center [701, 337] width 1294 height 570
click at [439, 223] on div "Back to Menu" at bounding box center [408, 218] width 130 height 22
